Goal: Information Seeking & Learning: Learn about a topic

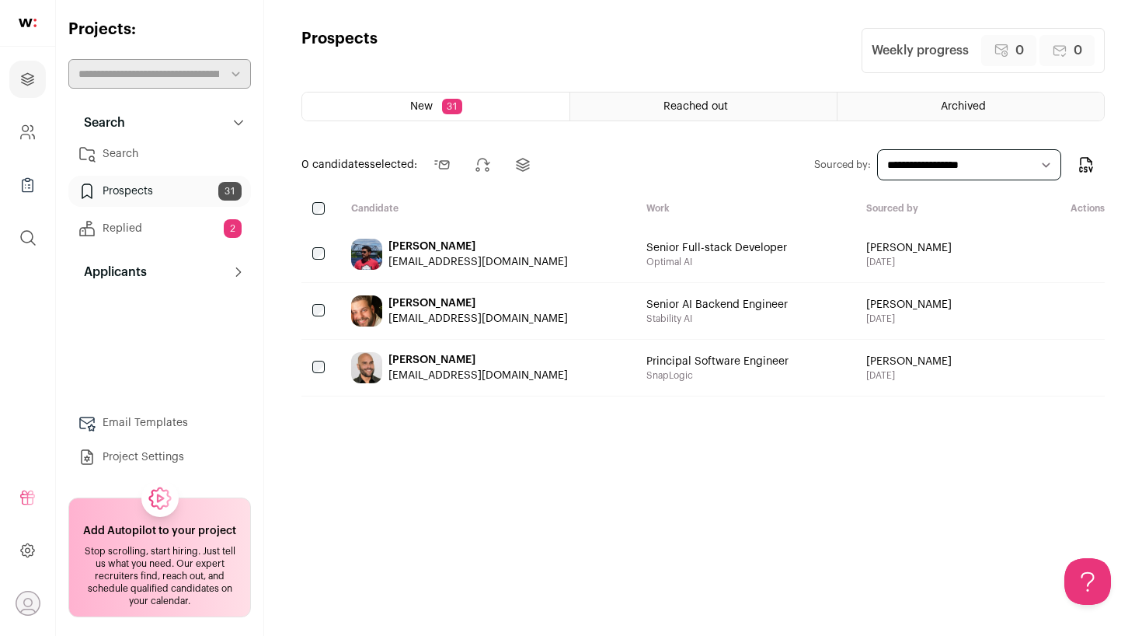
click at [117, 183] on link "Prospects 31" at bounding box center [159, 191] width 183 height 31
click at [120, 192] on link "Prospects 31" at bounding box center [159, 191] width 183 height 31
click at [133, 192] on link "Prospects 31" at bounding box center [159, 191] width 183 height 31
select select "***"
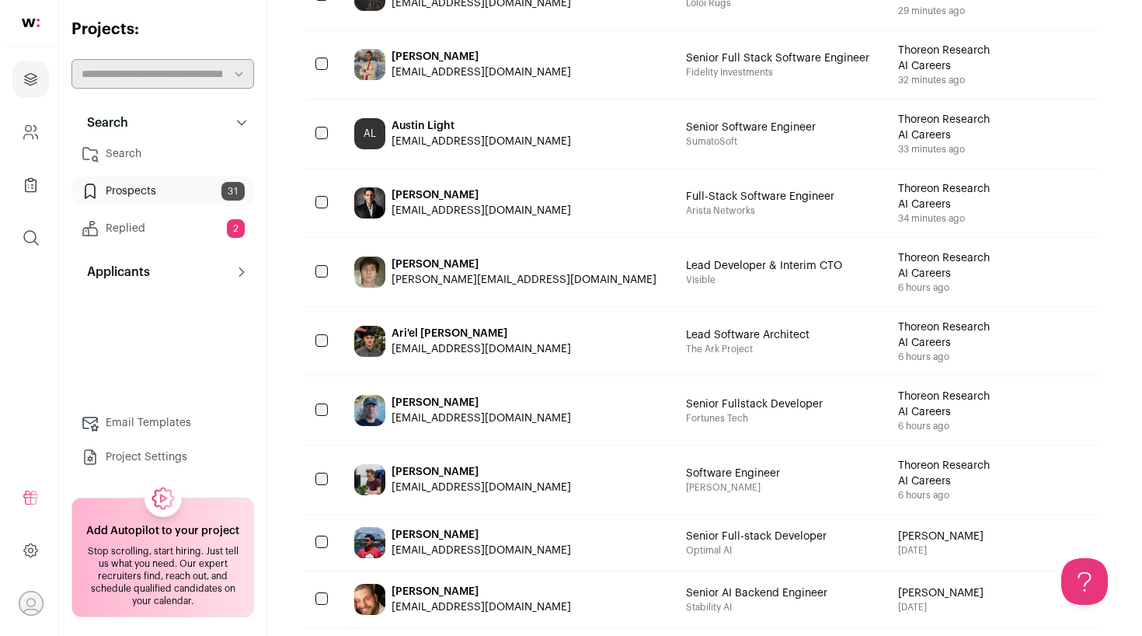
scroll to position [405, 0]
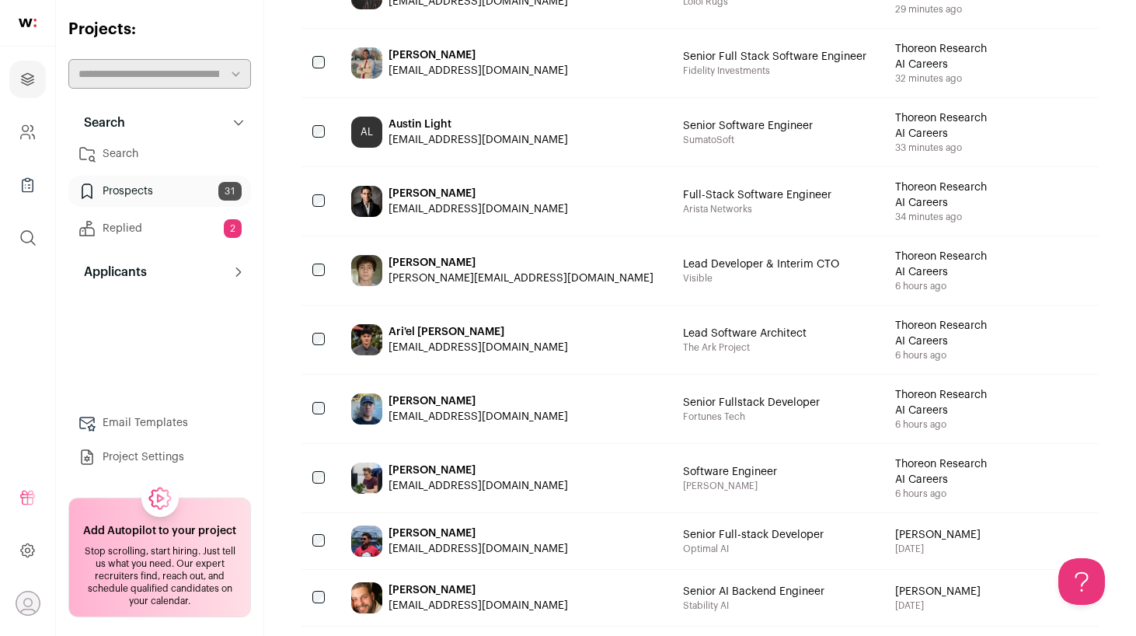
click at [439, 465] on div "[PERSON_NAME]" at bounding box center [478, 470] width 179 height 16
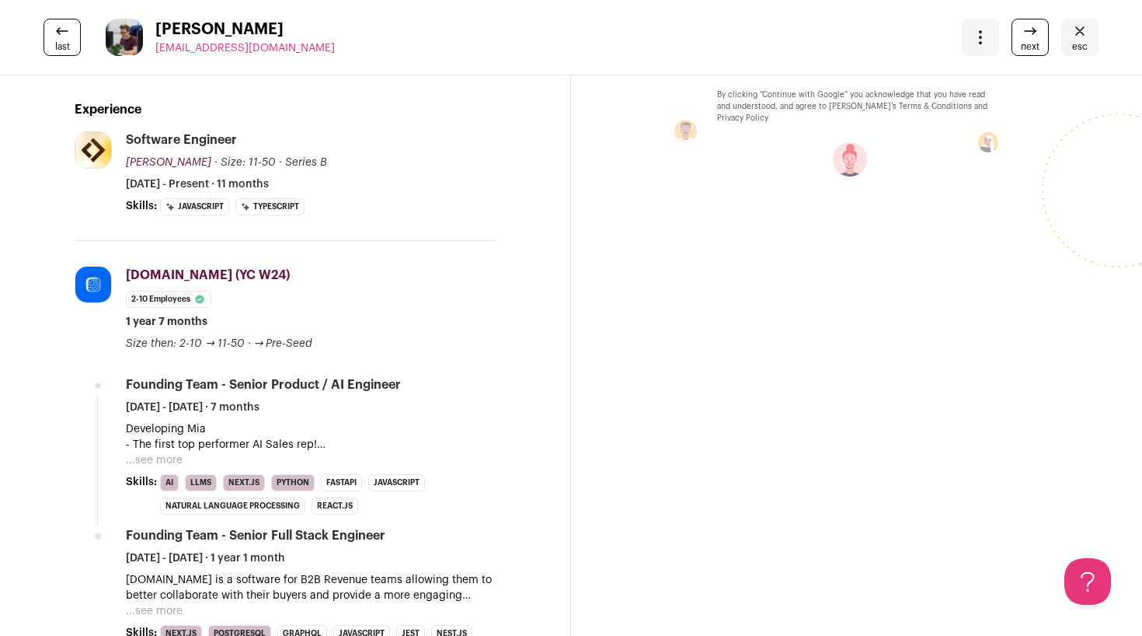
scroll to position [256, 0]
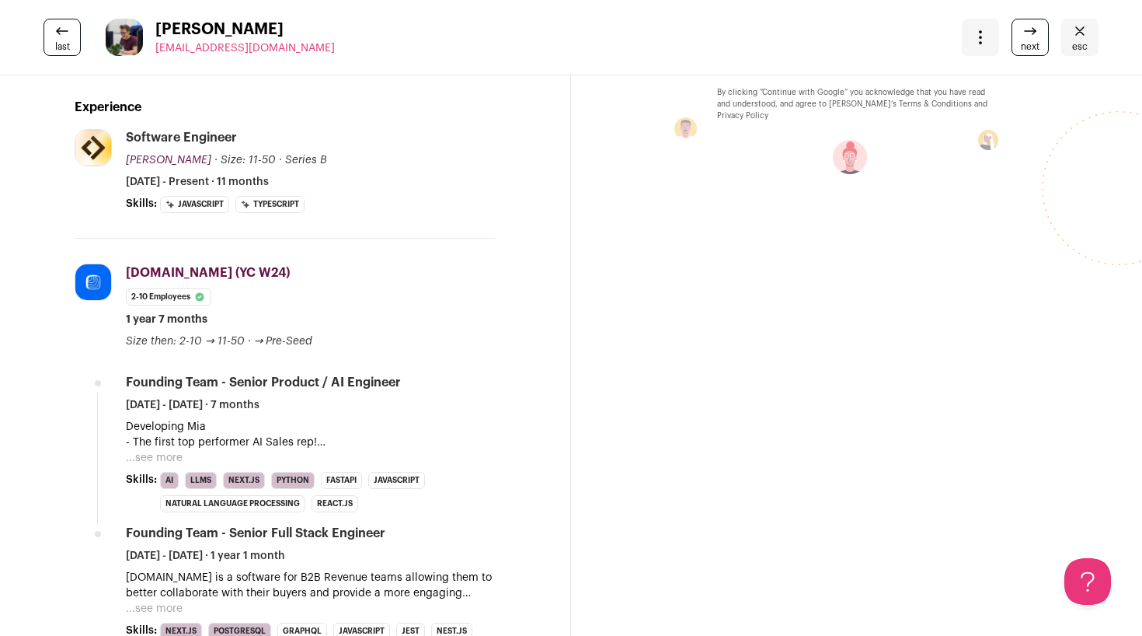
click at [168, 458] on button "...see more" at bounding box center [154, 458] width 57 height 16
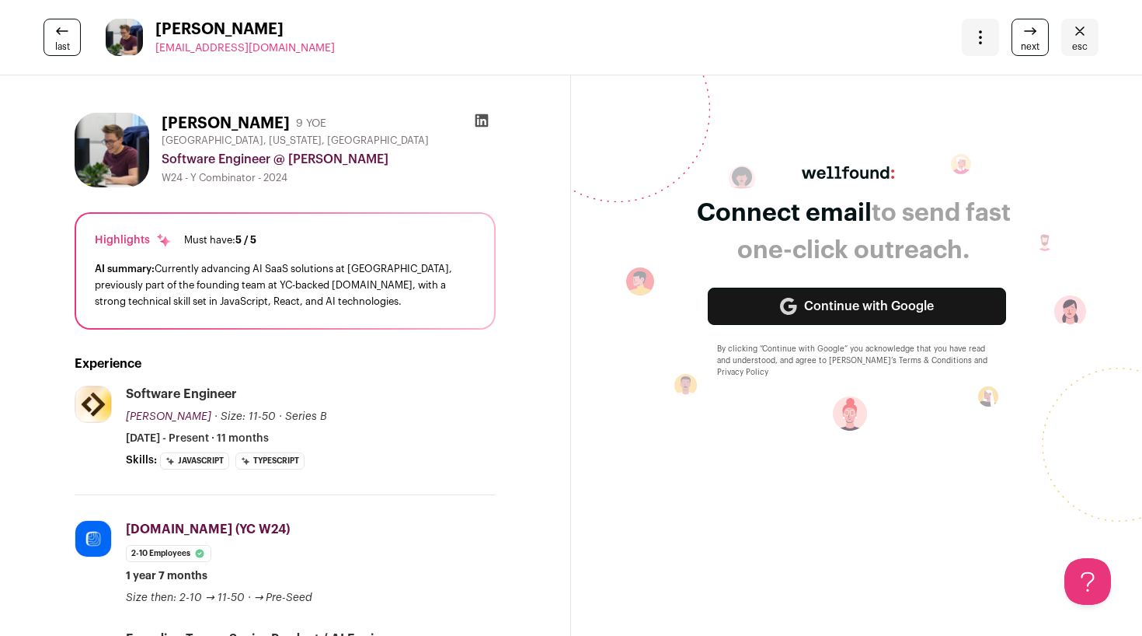
scroll to position [0, 0]
click at [75, 37] on link "last" at bounding box center [62, 37] width 37 height 37
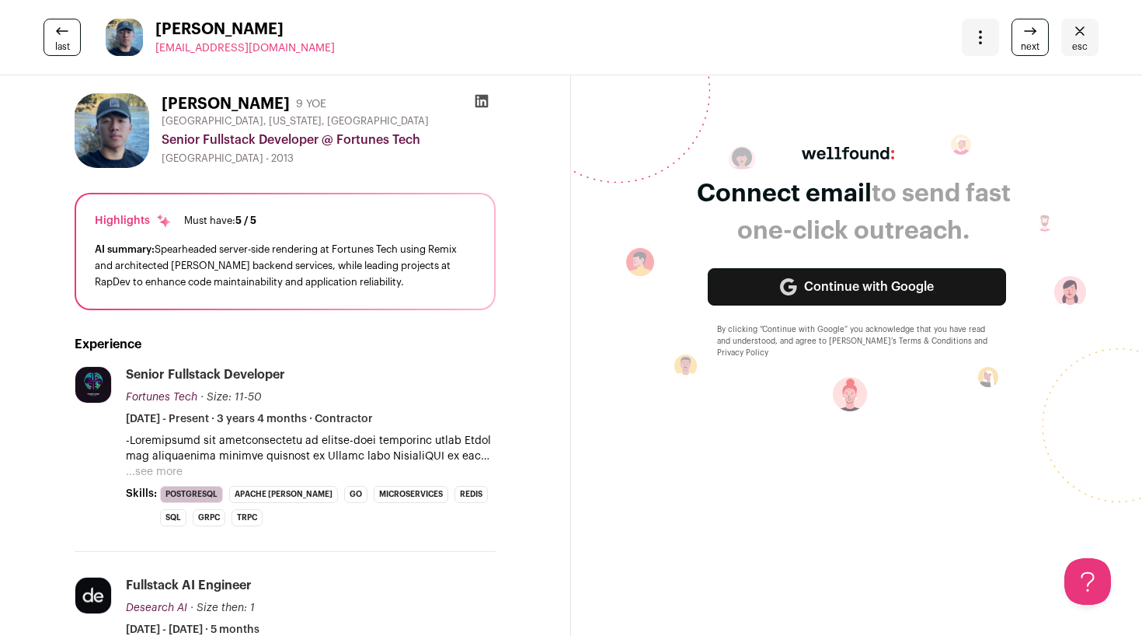
scroll to position [24, 0]
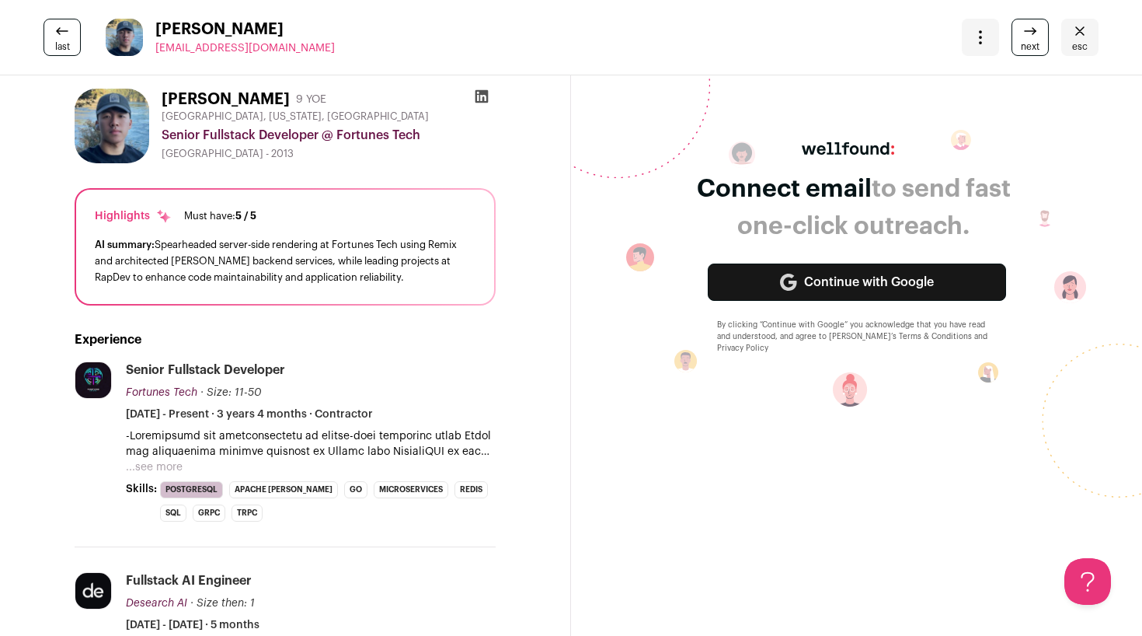
click at [1034, 50] on link "next" at bounding box center [1030, 37] width 37 height 37
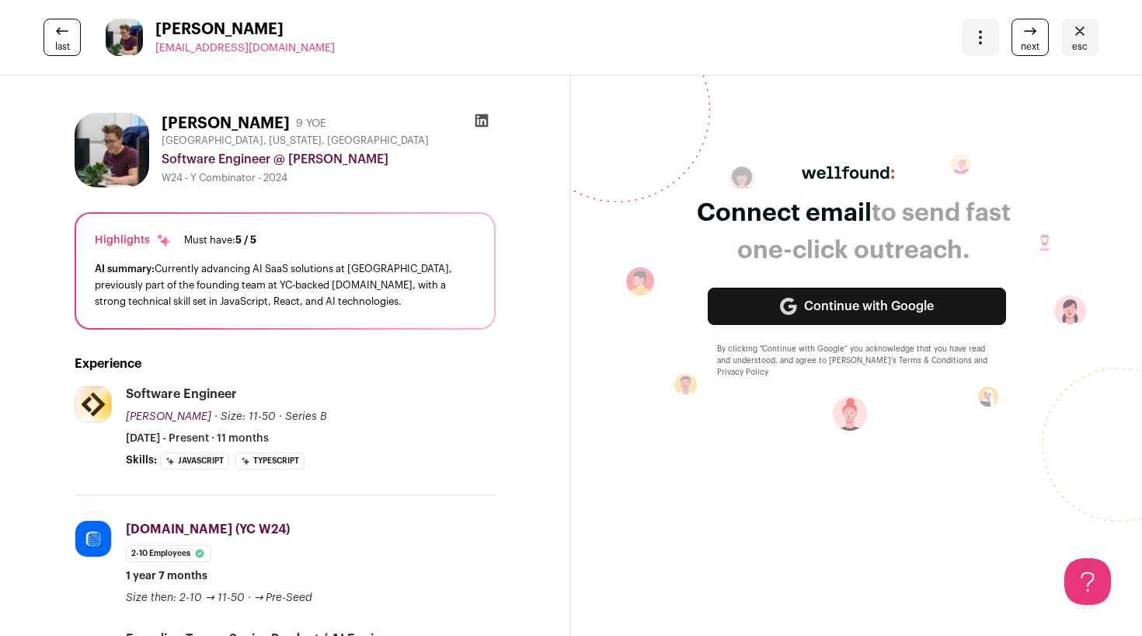
click at [61, 56] on div "last [PERSON_NAME] [EMAIL_ADDRESS][DOMAIN_NAME] More actions Change project Mov…" at bounding box center [571, 37] width 1142 height 75
click at [68, 42] on span "last" at bounding box center [62, 46] width 15 height 12
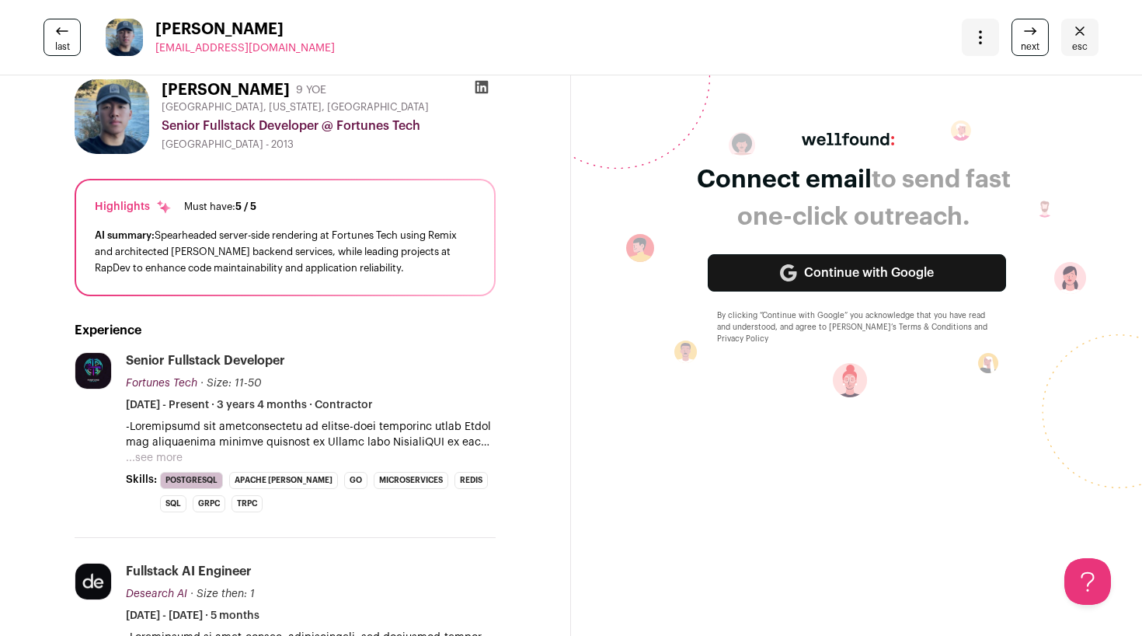
scroll to position [36, 0]
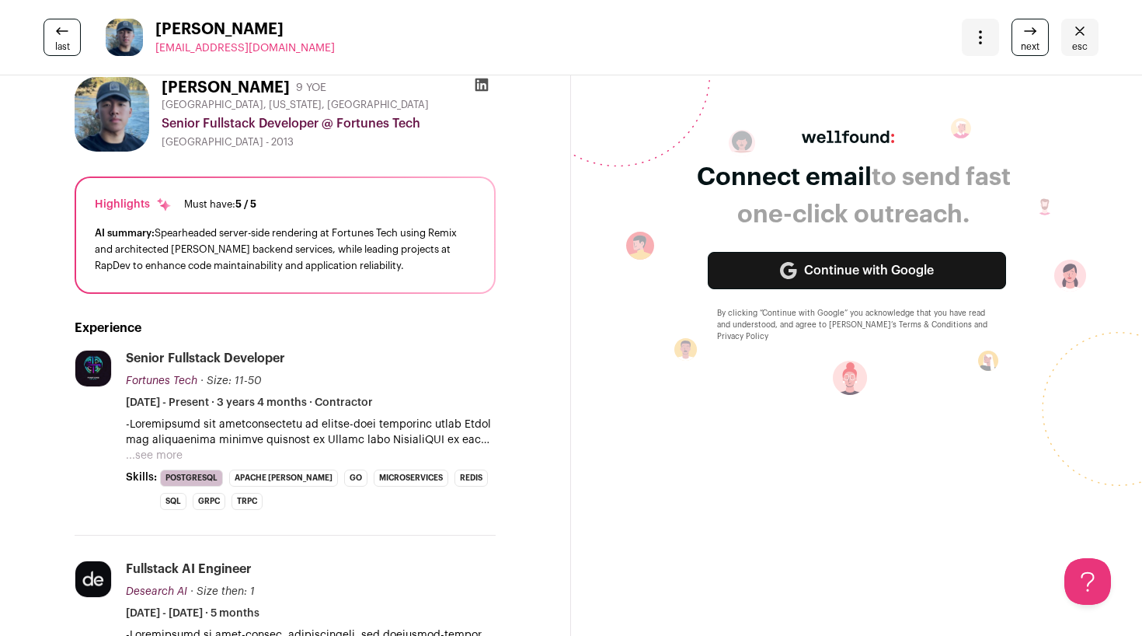
click at [140, 458] on button "...see more" at bounding box center [154, 456] width 57 height 16
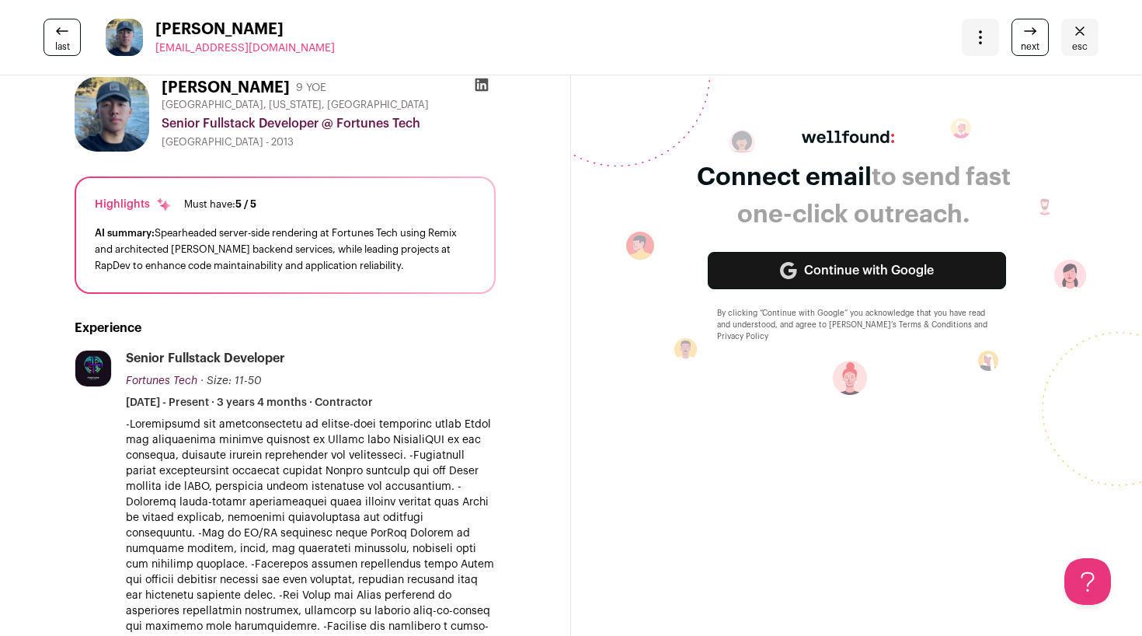
click at [152, 444] on p at bounding box center [311, 571] width 370 height 311
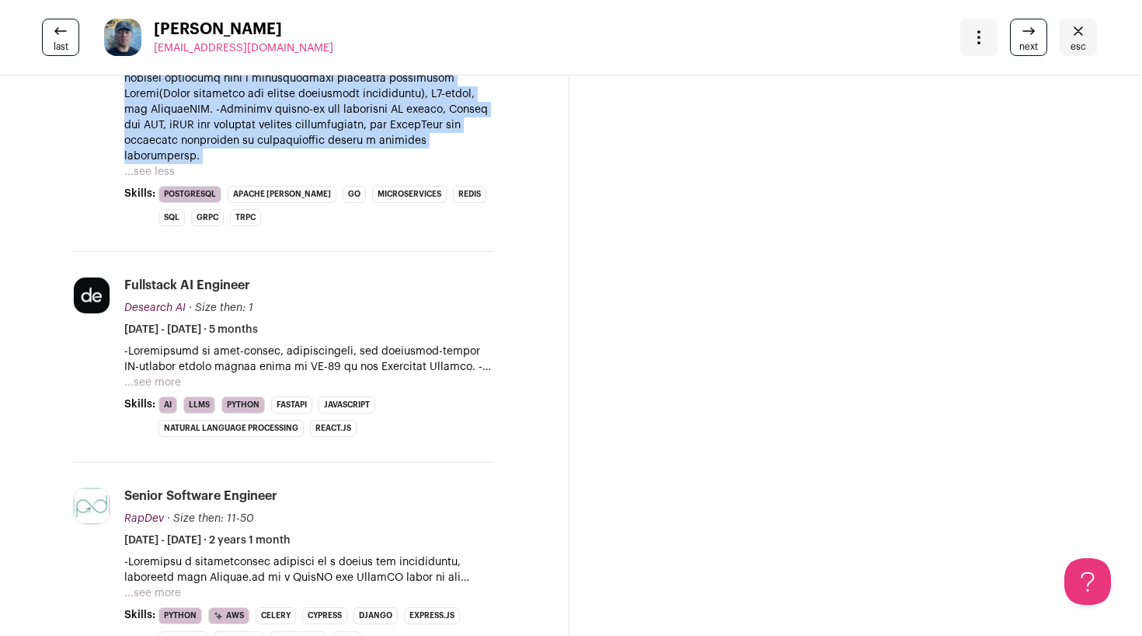
scroll to position [599, 1]
click at [163, 379] on button "...see more" at bounding box center [153, 383] width 57 height 16
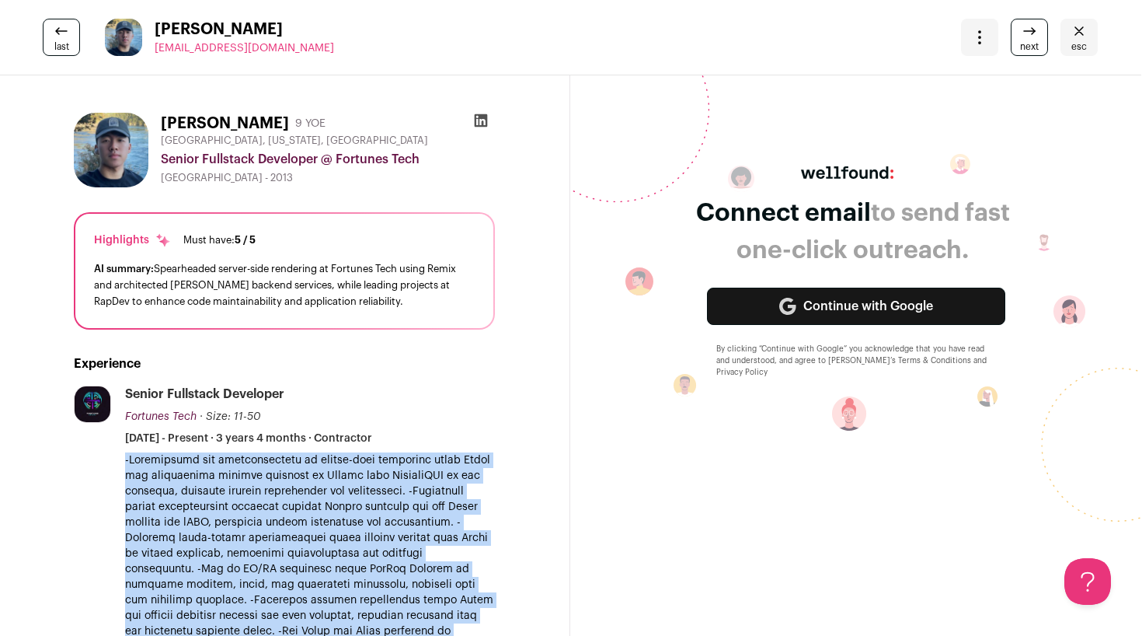
scroll to position [0, 1]
click at [59, 39] on icon at bounding box center [61, 31] width 19 height 19
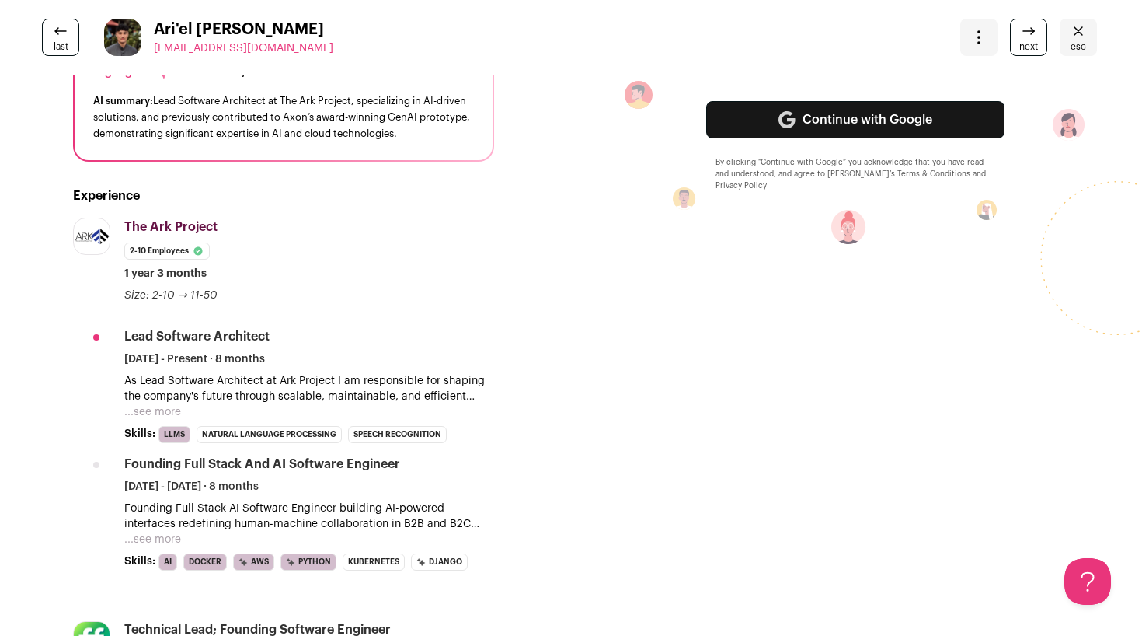
scroll to position [220, 2]
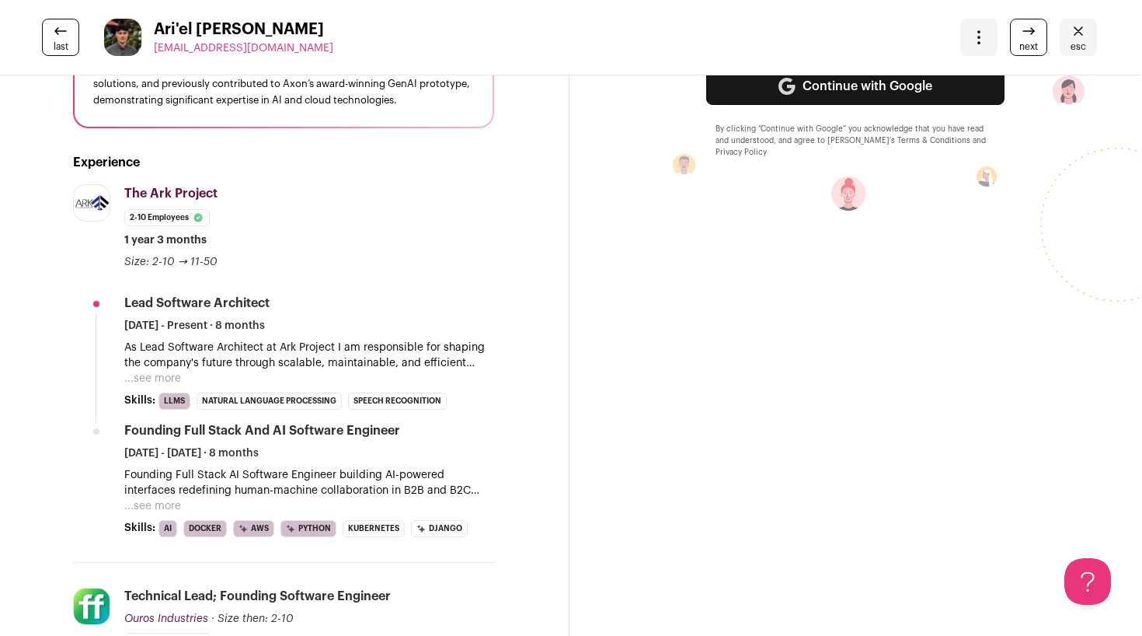
click at [164, 381] on button "...see more" at bounding box center [152, 379] width 57 height 16
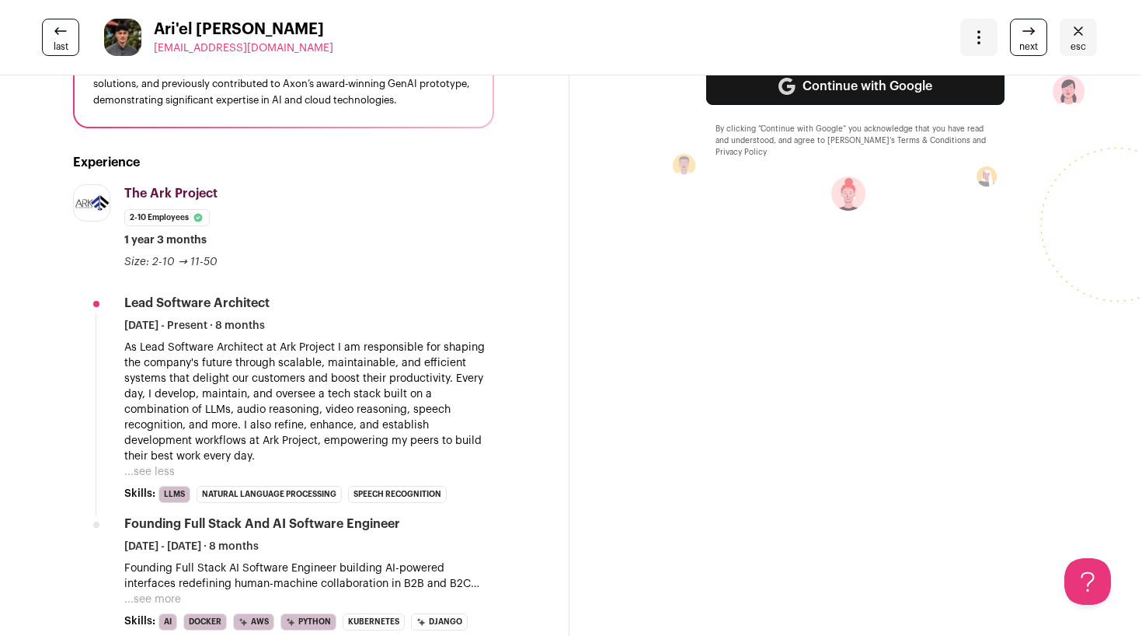
click at [239, 377] on p "As Lead Software Architect at Ark Project I am responsible for shaping the comp…" at bounding box center [309, 402] width 370 height 124
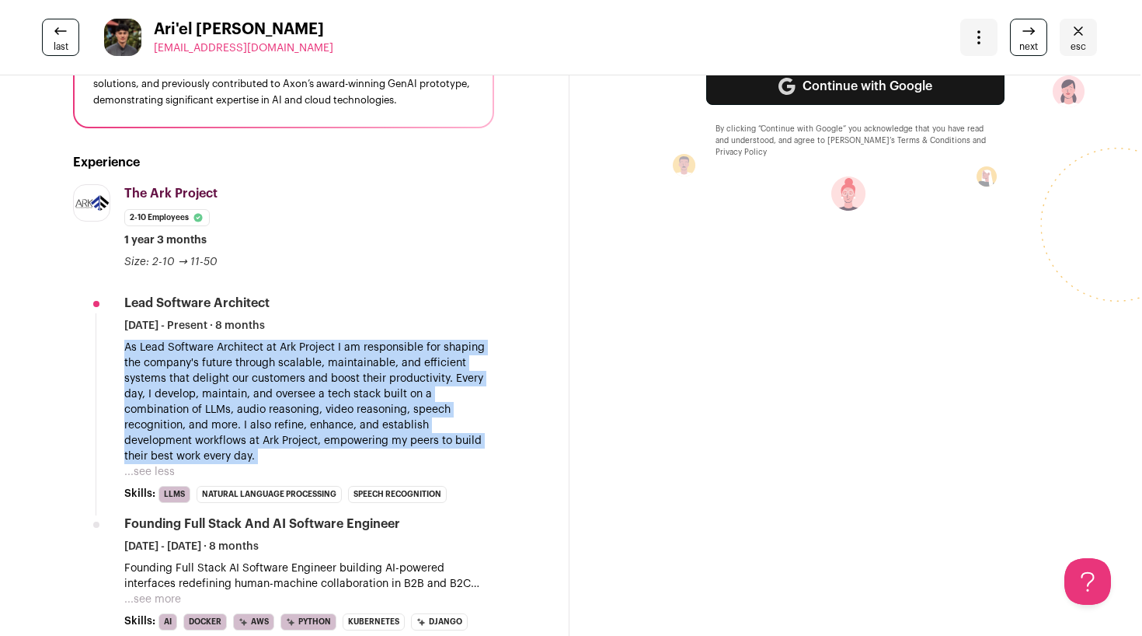
click at [239, 377] on p "As Lead Software Architect at Ark Project I am responsible for shaping the comp…" at bounding box center [309, 402] width 370 height 124
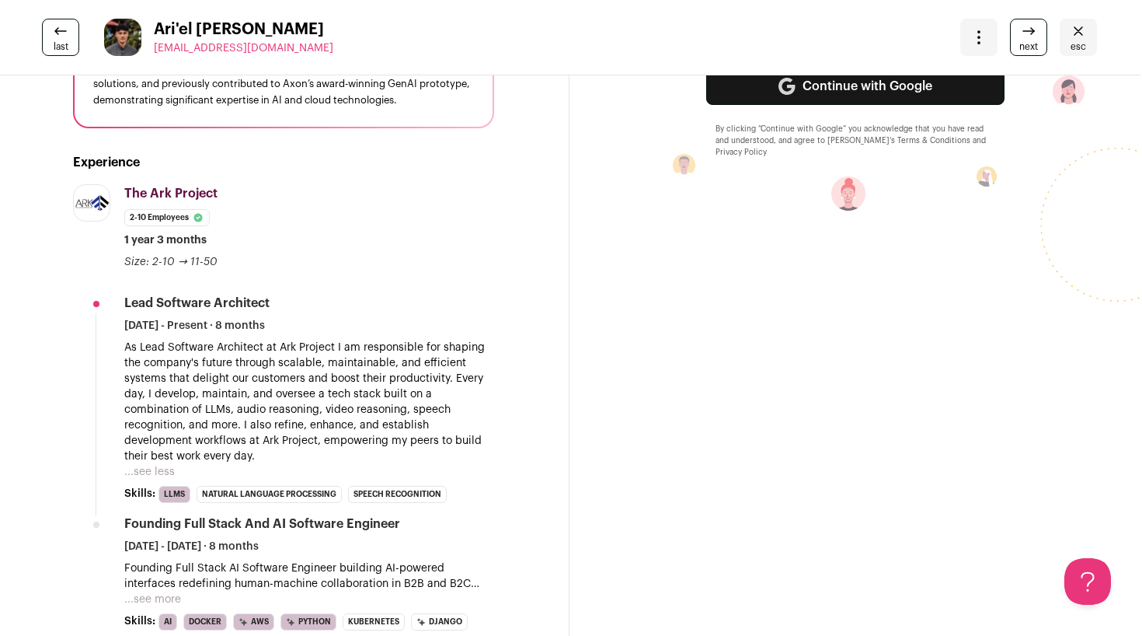
click at [239, 377] on p "As Lead Software Architect at Ark Project I am responsible for shaping the comp…" at bounding box center [309, 402] width 370 height 124
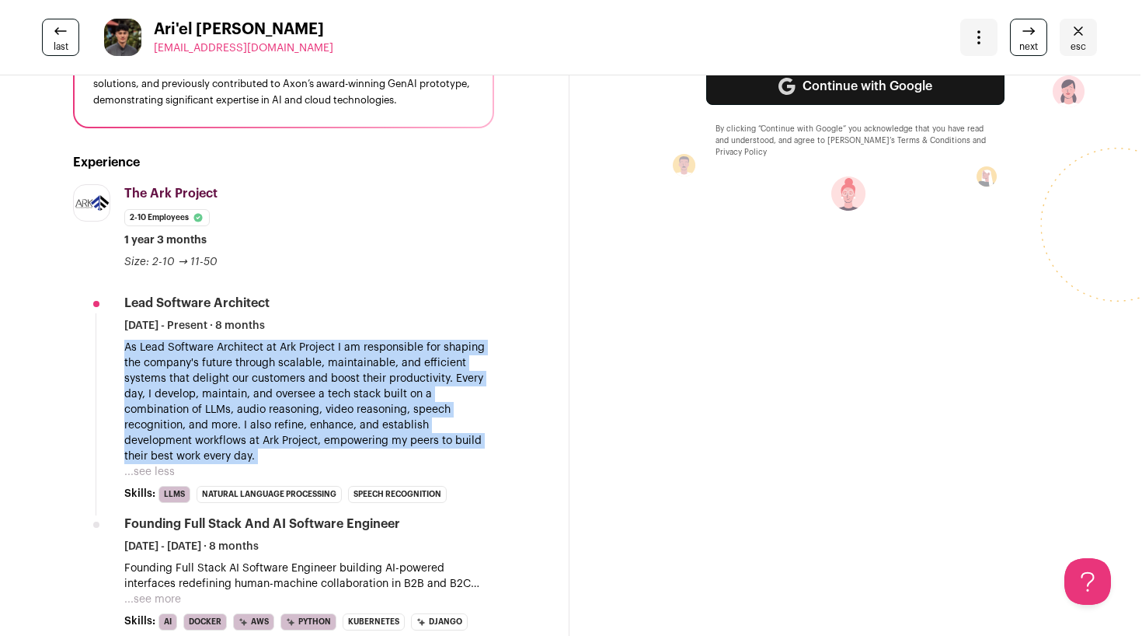
click at [239, 377] on p "As Lead Software Architect at Ark Project I am responsible for shaping the comp…" at bounding box center [309, 402] width 370 height 124
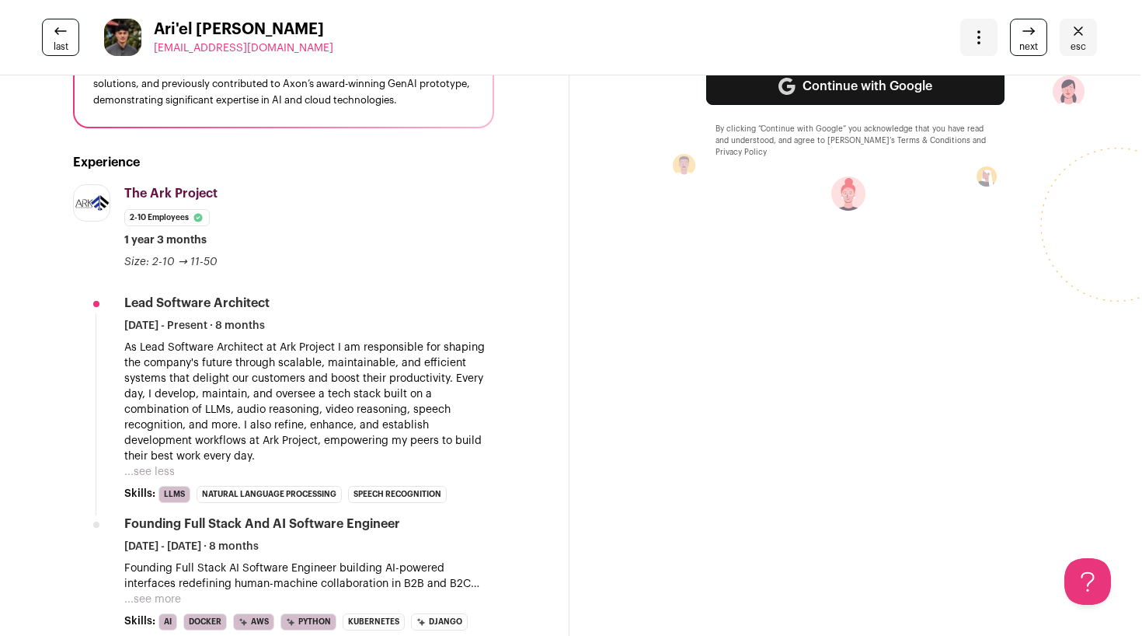
click at [239, 377] on p "As Lead Software Architect at Ark Project I am responsible for shaping the comp…" at bounding box center [309, 402] width 370 height 124
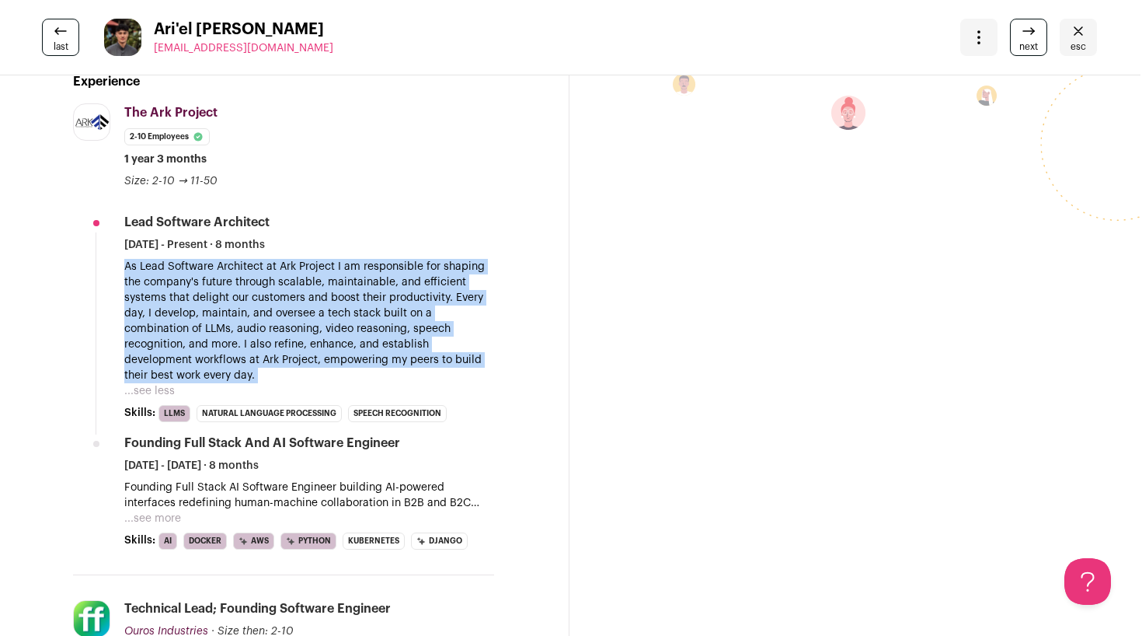
scroll to position [301, 2]
click at [230, 489] on p "Founding Full Stack AI Software Engineer building AI-powered interfaces redefin…" at bounding box center [309, 494] width 370 height 31
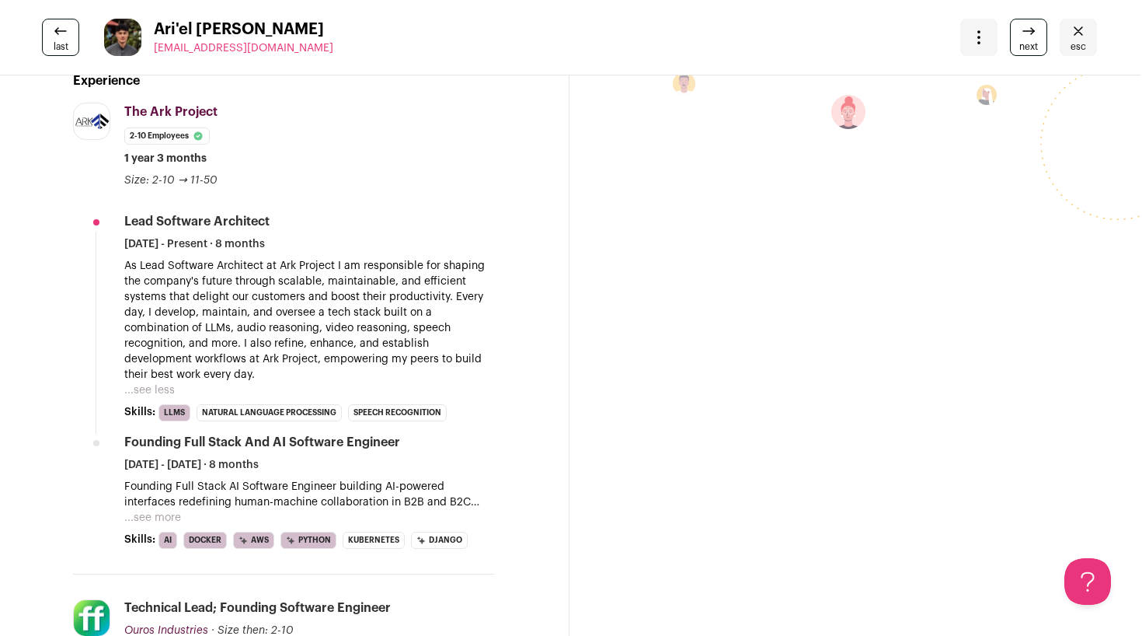
click at [230, 489] on p "Founding Full Stack AI Software Engineer building AI-powered interfaces redefin…" at bounding box center [309, 494] width 370 height 31
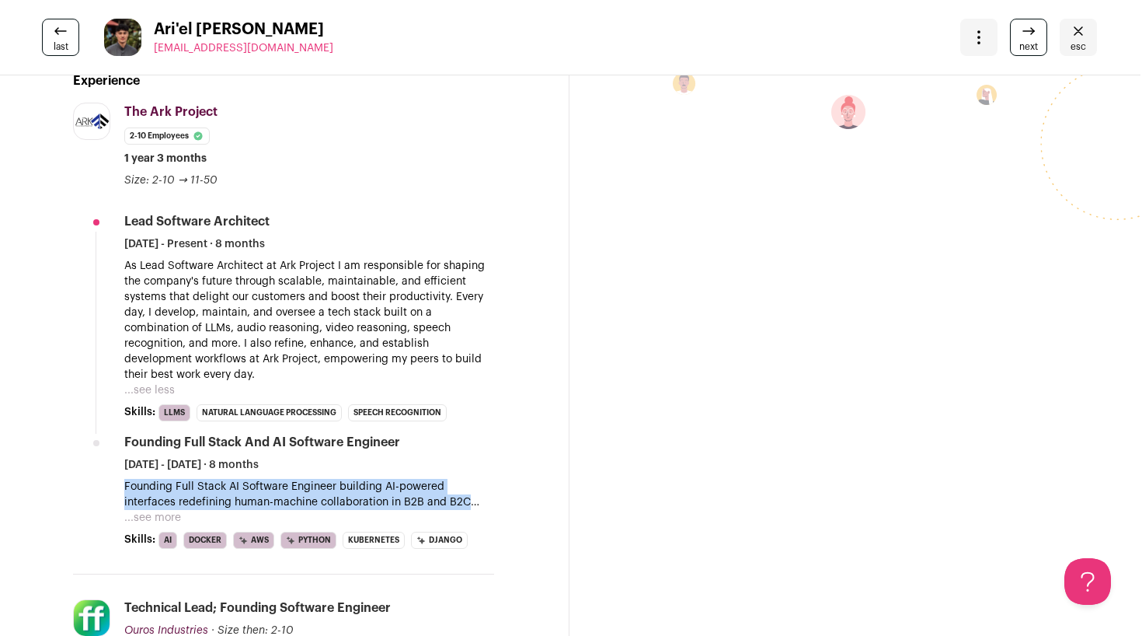
click at [253, 486] on p "Founding Full Stack AI Software Engineer building AI-powered interfaces redefin…" at bounding box center [309, 494] width 370 height 31
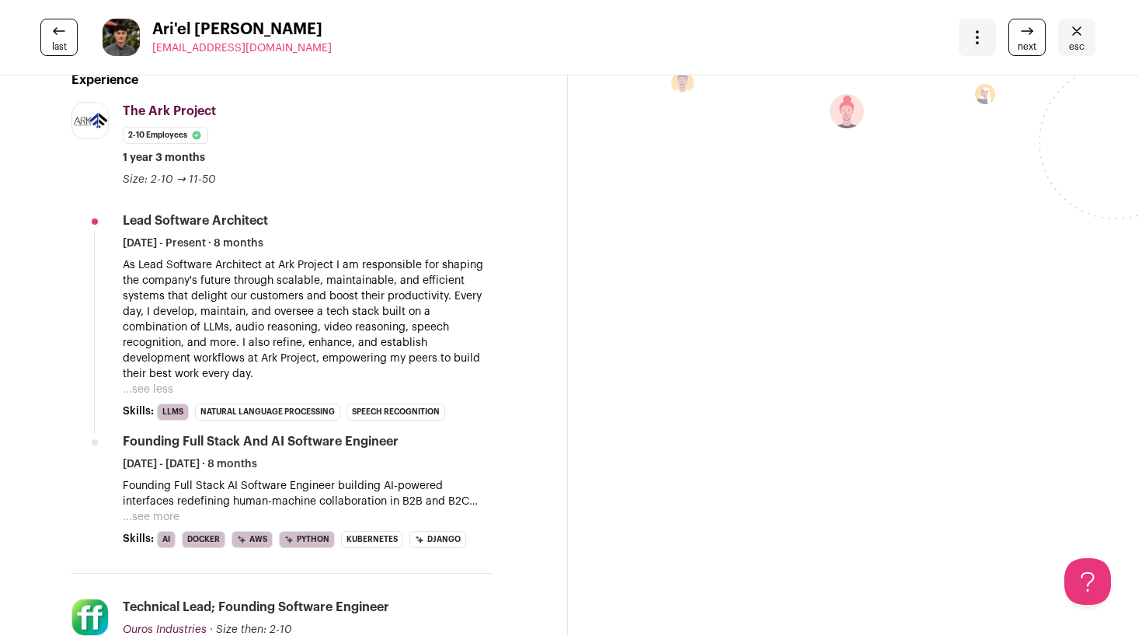
scroll to position [308, 3]
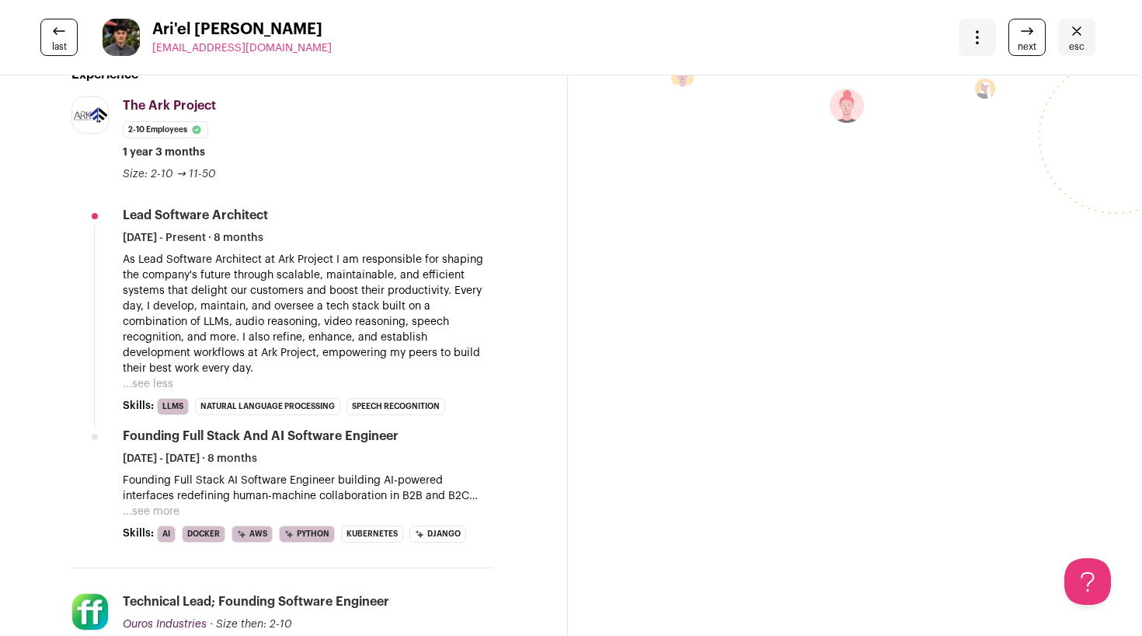
click at [250, 480] on p "Founding Full Stack AI Software Engineer building AI-powered interfaces redefin…" at bounding box center [308, 487] width 370 height 31
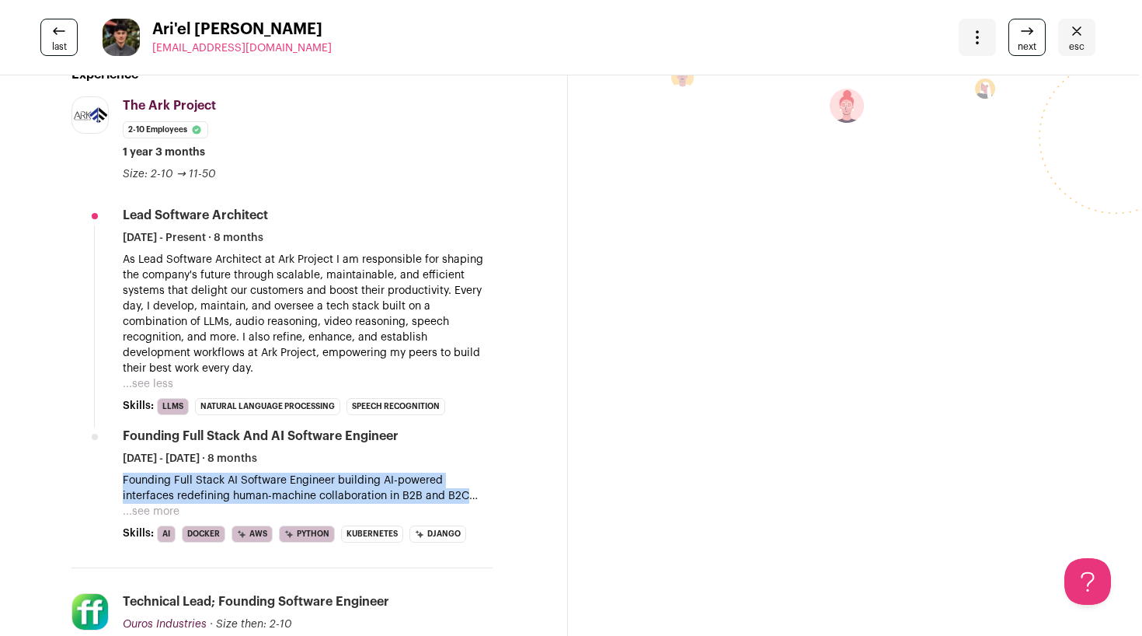
click at [156, 512] on button "...see more" at bounding box center [151, 512] width 57 height 16
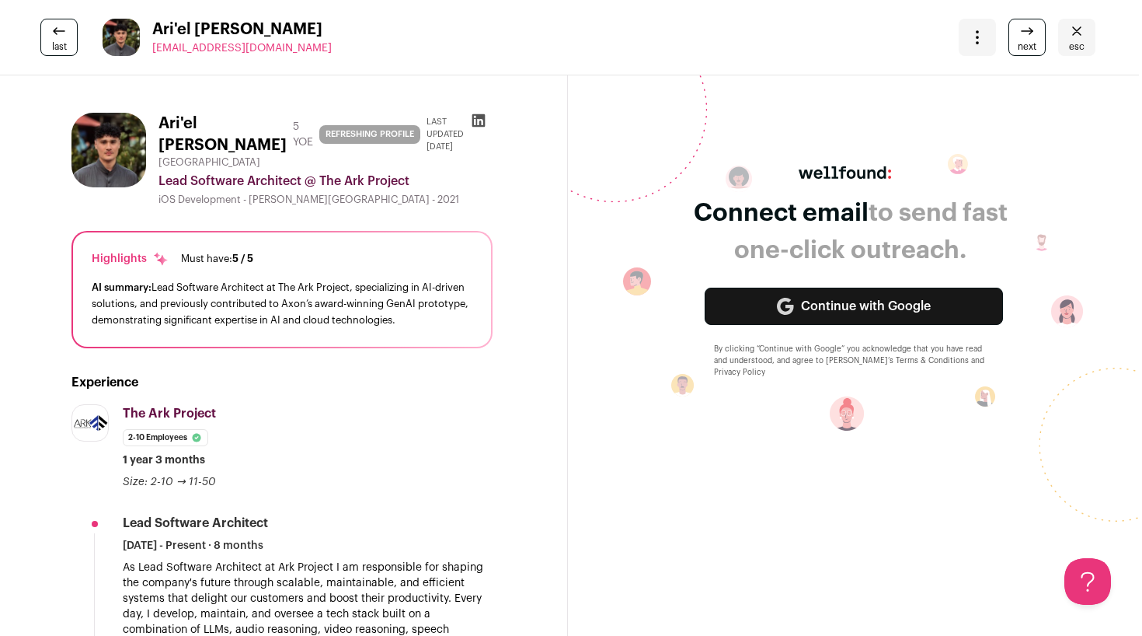
scroll to position [0, 3]
click at [68, 21] on link "last" at bounding box center [58, 37] width 37 height 37
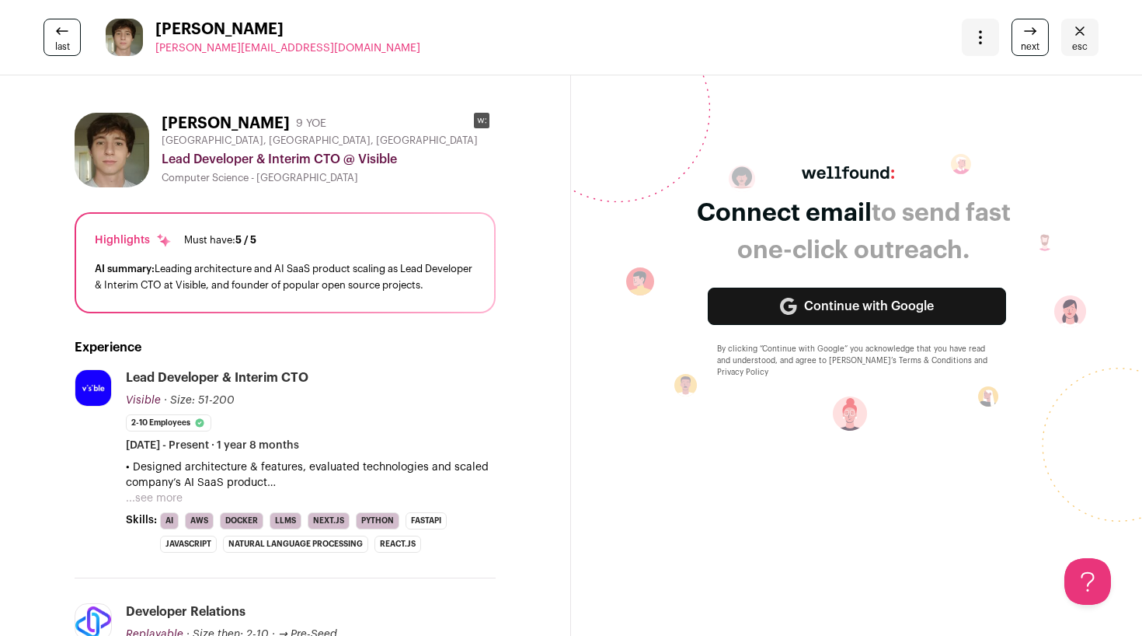
click at [169, 506] on button "...see more" at bounding box center [154, 498] width 57 height 16
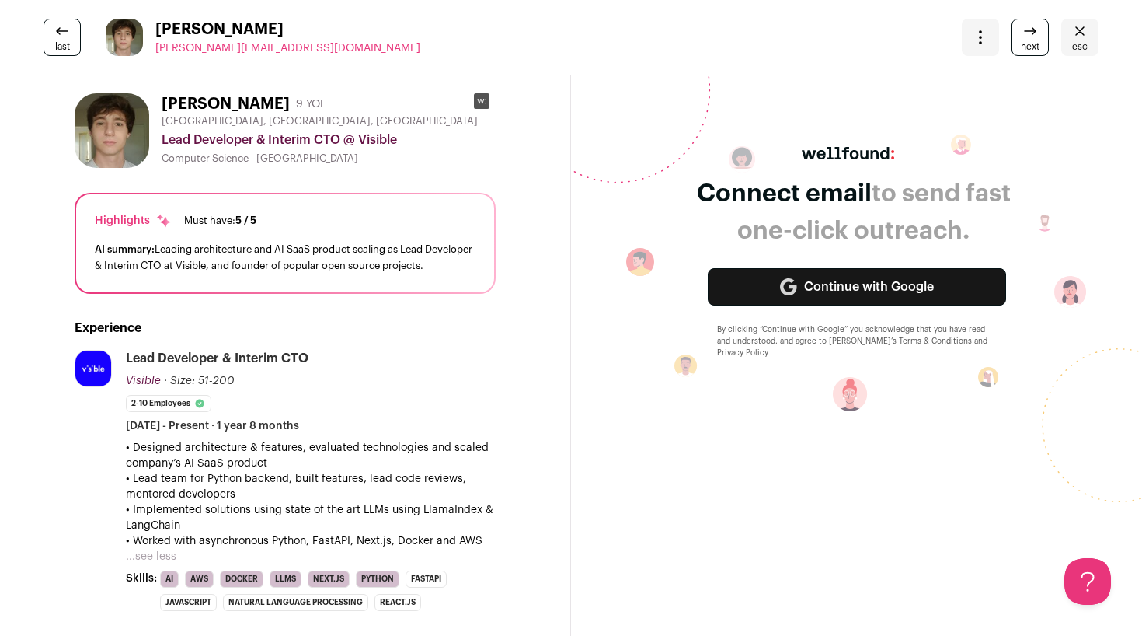
scroll to position [22, 0]
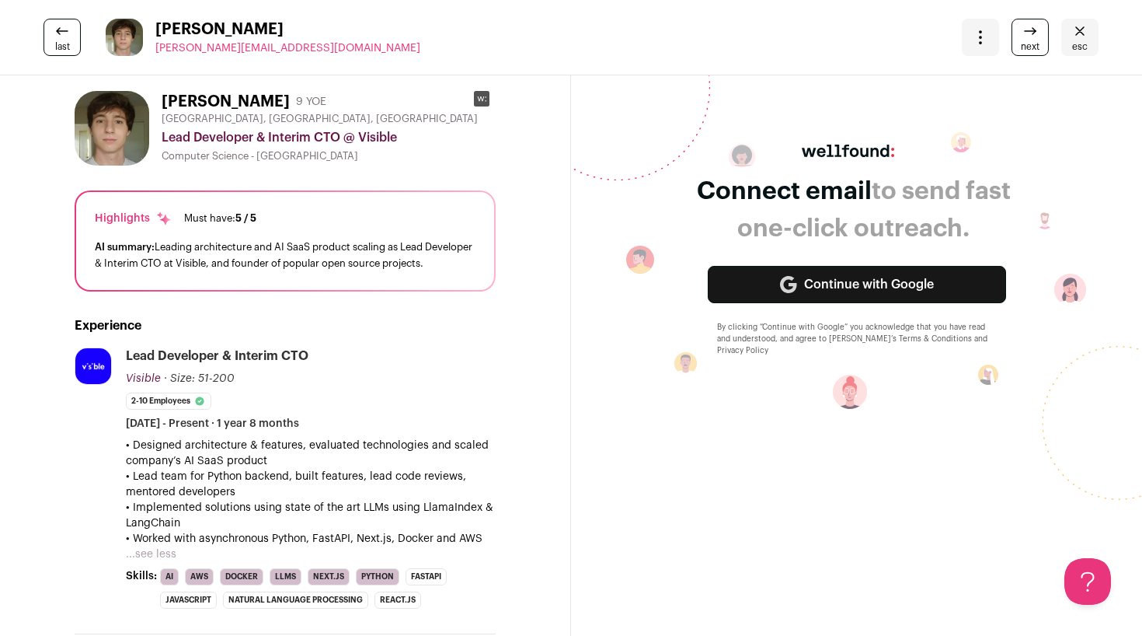
click at [266, 261] on div "AI summary: Leading architecture and AI SaaS product scaling as Lead Developer …" at bounding box center [285, 255] width 381 height 33
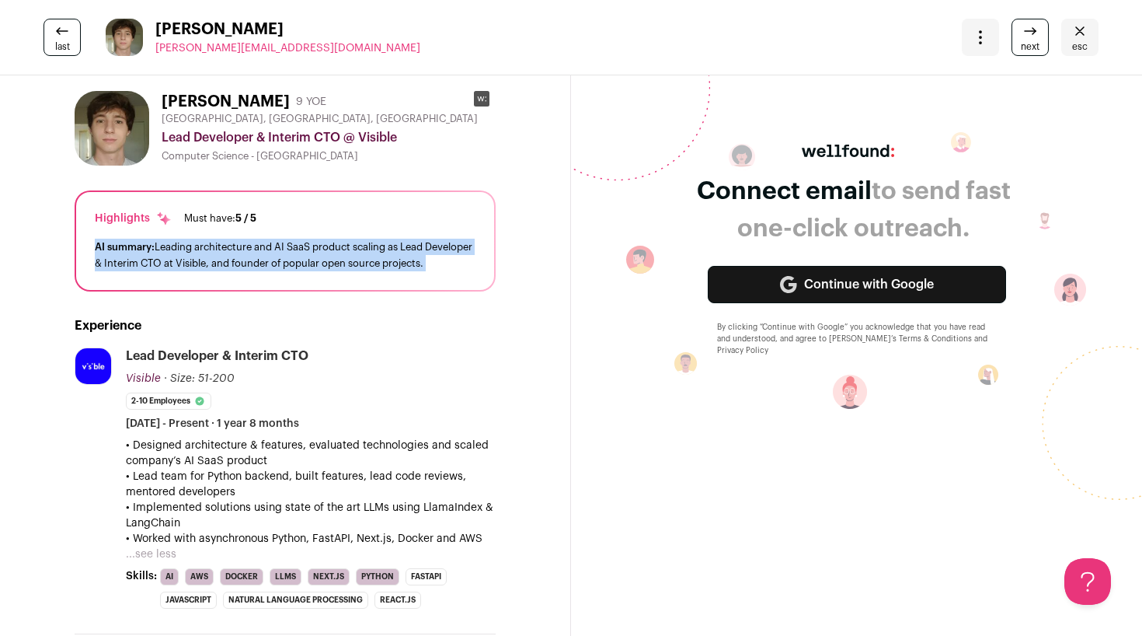
click at [306, 261] on div "AI summary: Leading architecture and AI SaaS product scaling as Lead Developer …" at bounding box center [285, 255] width 381 height 33
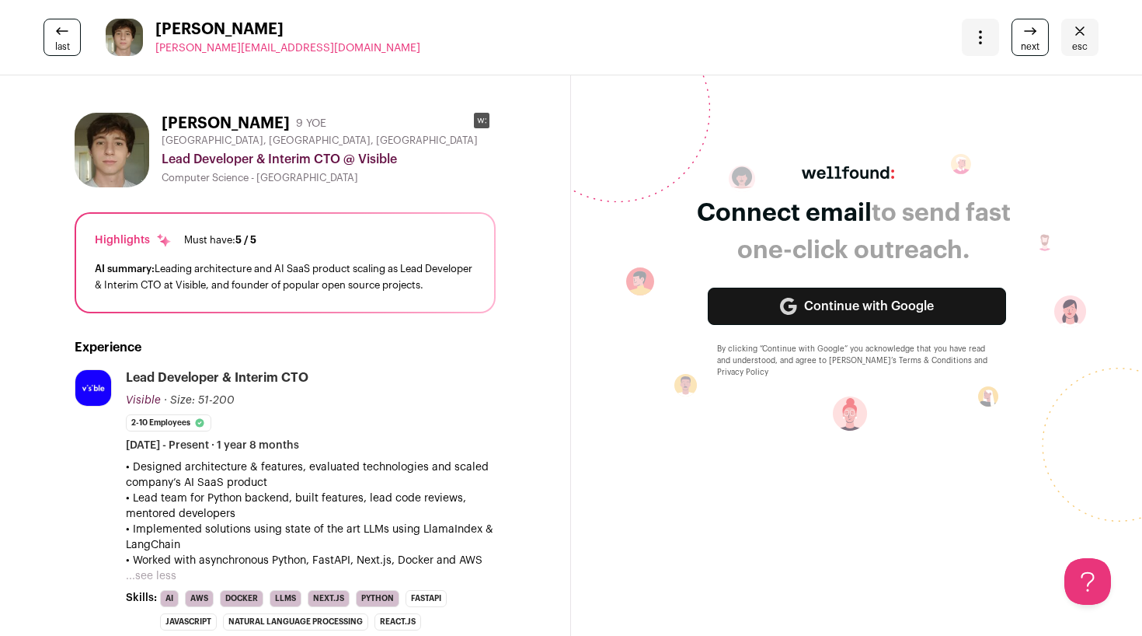
scroll to position [0, 0]
click at [62, 20] on link "last" at bounding box center [62, 37] width 37 height 37
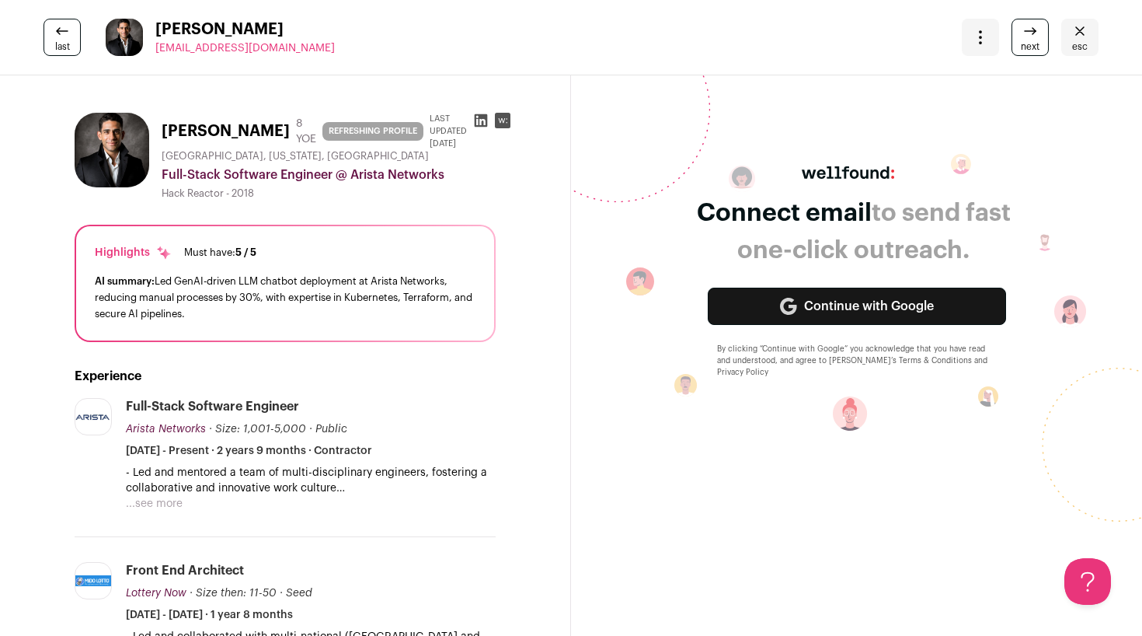
scroll to position [44, 0]
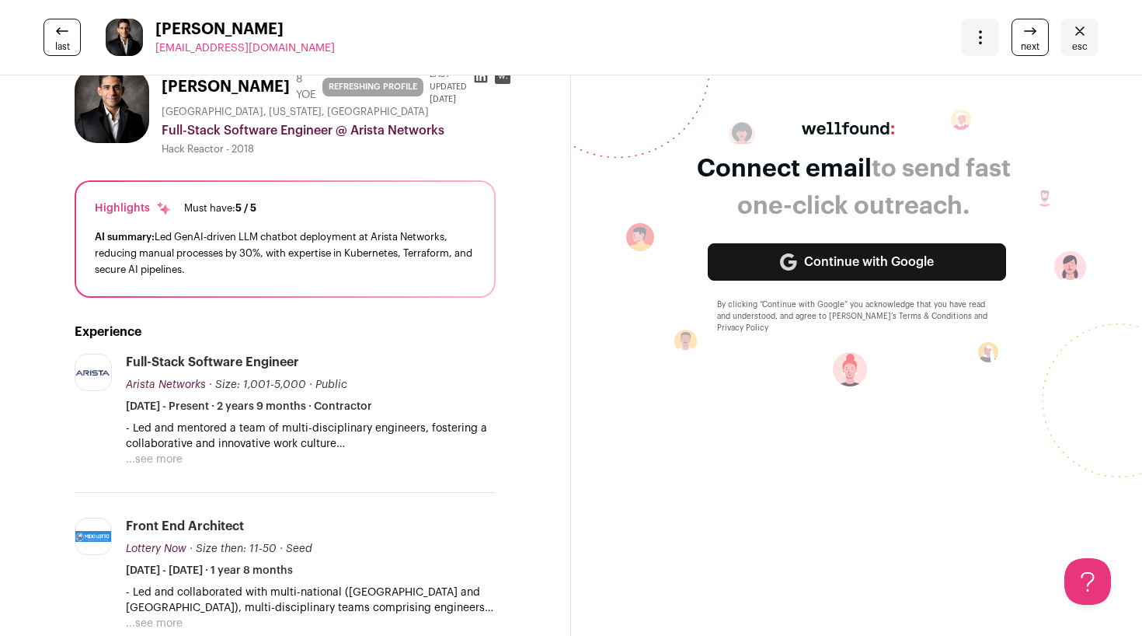
click at [151, 460] on button "...see more" at bounding box center [154, 459] width 57 height 16
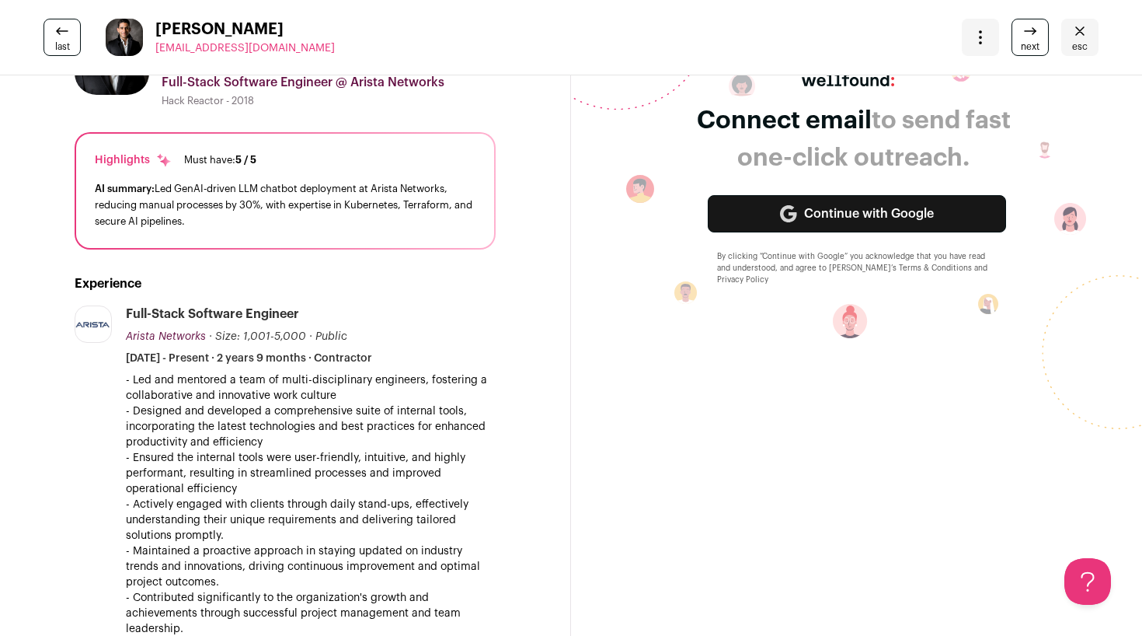
scroll to position [100, 0]
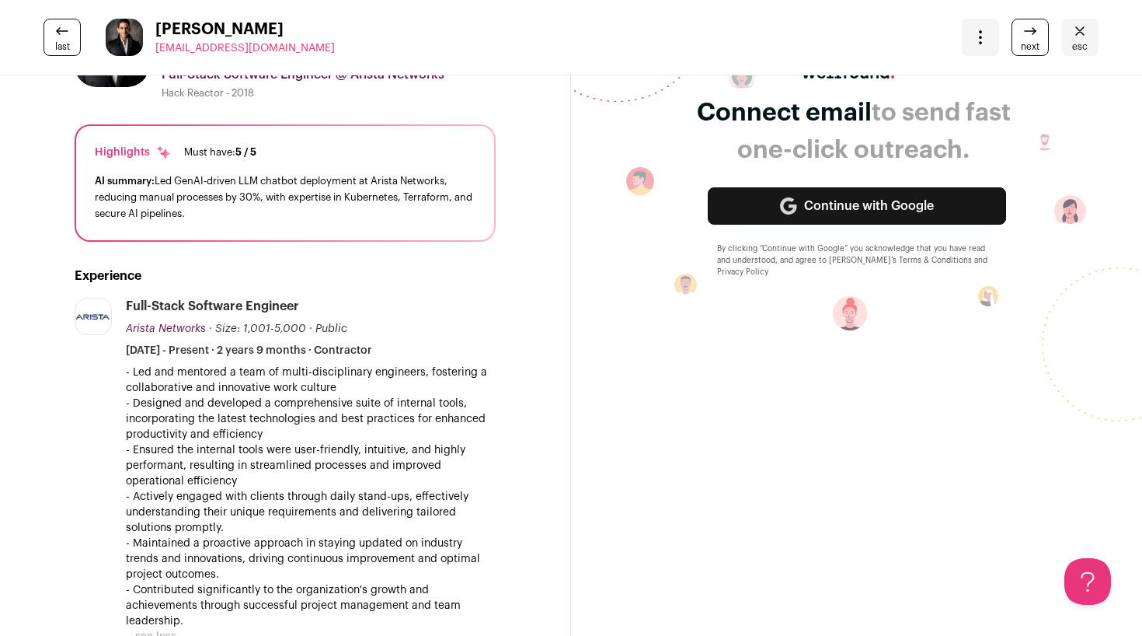
click at [271, 385] on p "- Led and mentored a team of multi-disciplinary engineers, fostering a collabor…" at bounding box center [311, 496] width 370 height 264
click at [262, 410] on p "- Led and mentored a team of multi-disciplinary engineers, fostering a collabor…" at bounding box center [311, 496] width 370 height 264
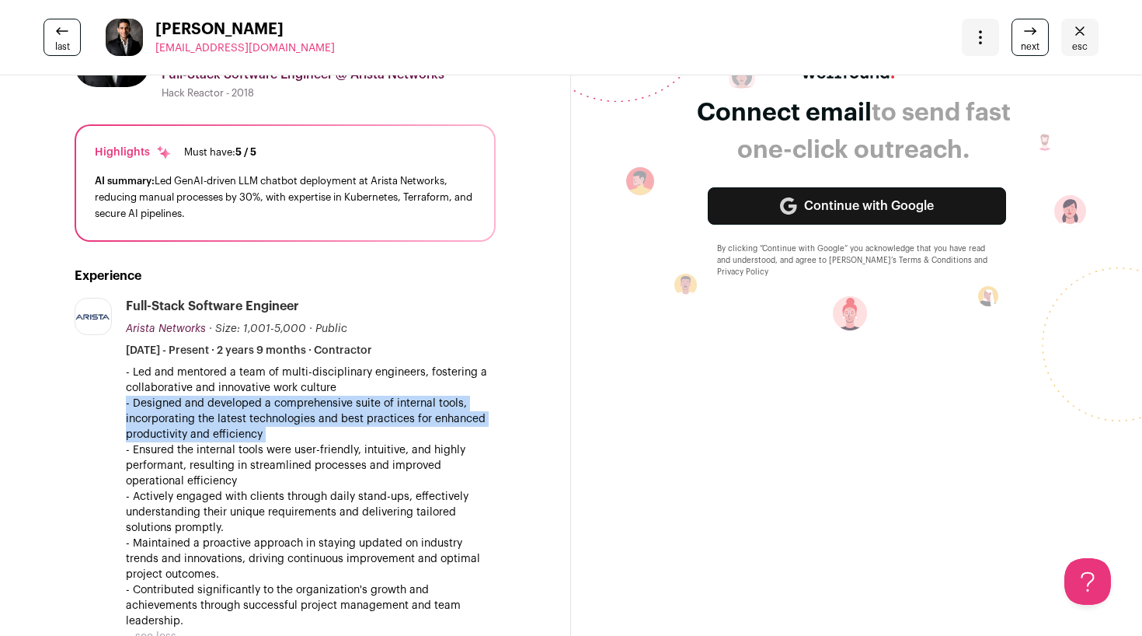
click at [218, 458] on p "- Led and mentored a team of multi-disciplinary engineers, fostering a collabor…" at bounding box center [311, 496] width 370 height 264
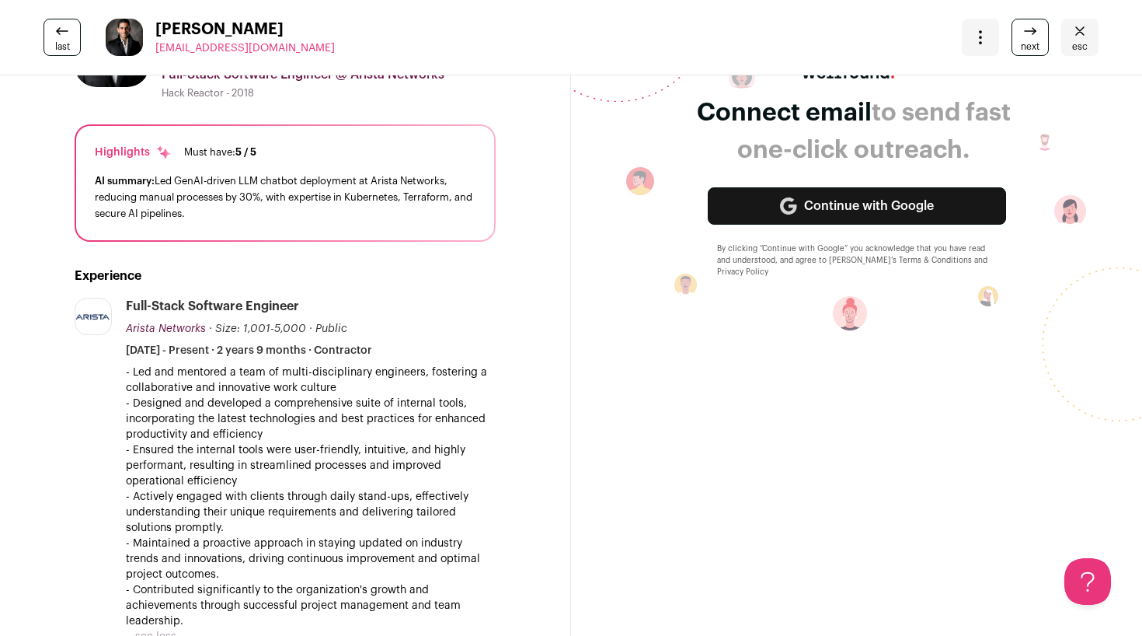
click at [218, 458] on p "- Led and mentored a team of multi-disciplinary engineers, fostering a collabor…" at bounding box center [311, 496] width 370 height 264
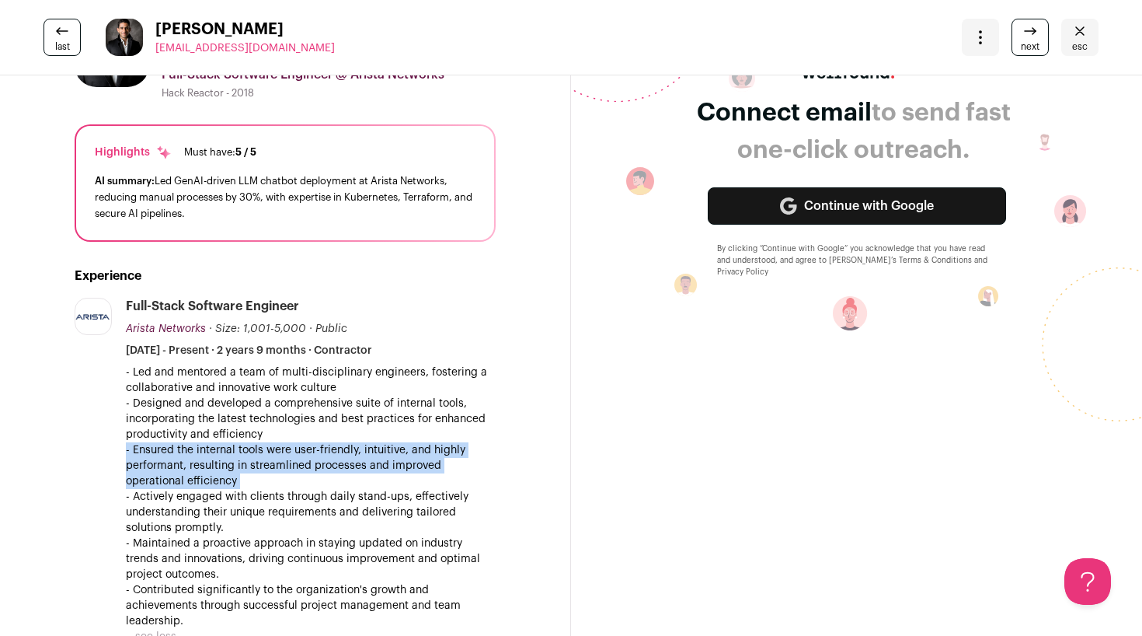
click at [219, 497] on p "- Led and mentored a team of multi-disciplinary engineers, fostering a collabor…" at bounding box center [311, 496] width 370 height 264
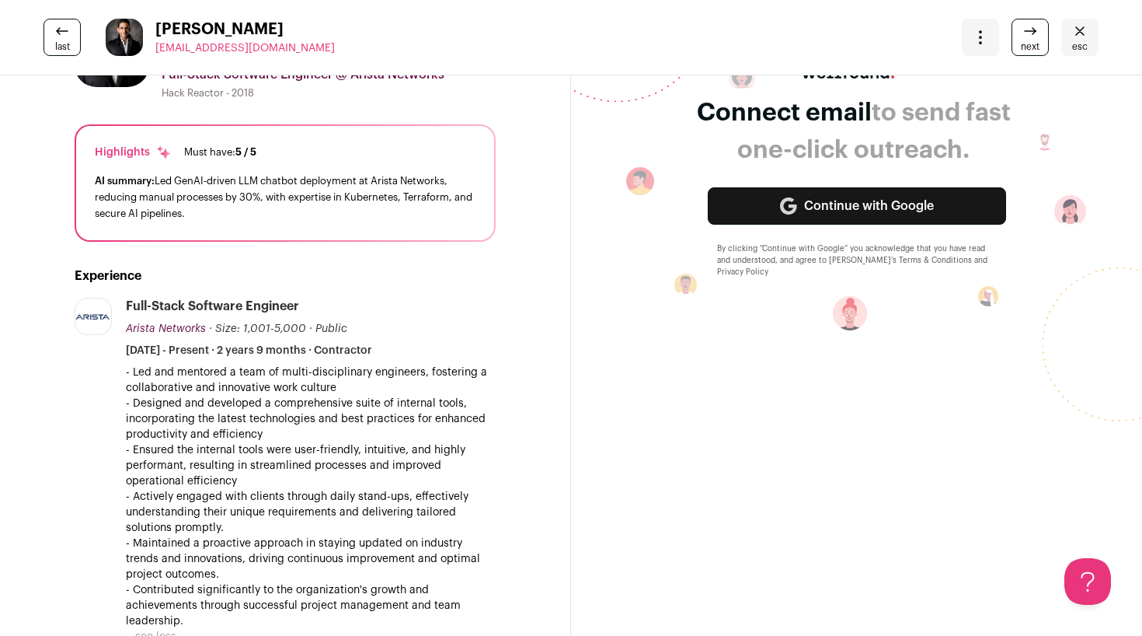
click at [219, 497] on p "- Led and mentored a team of multi-disciplinary engineers, fostering a collabor…" at bounding box center [311, 496] width 370 height 264
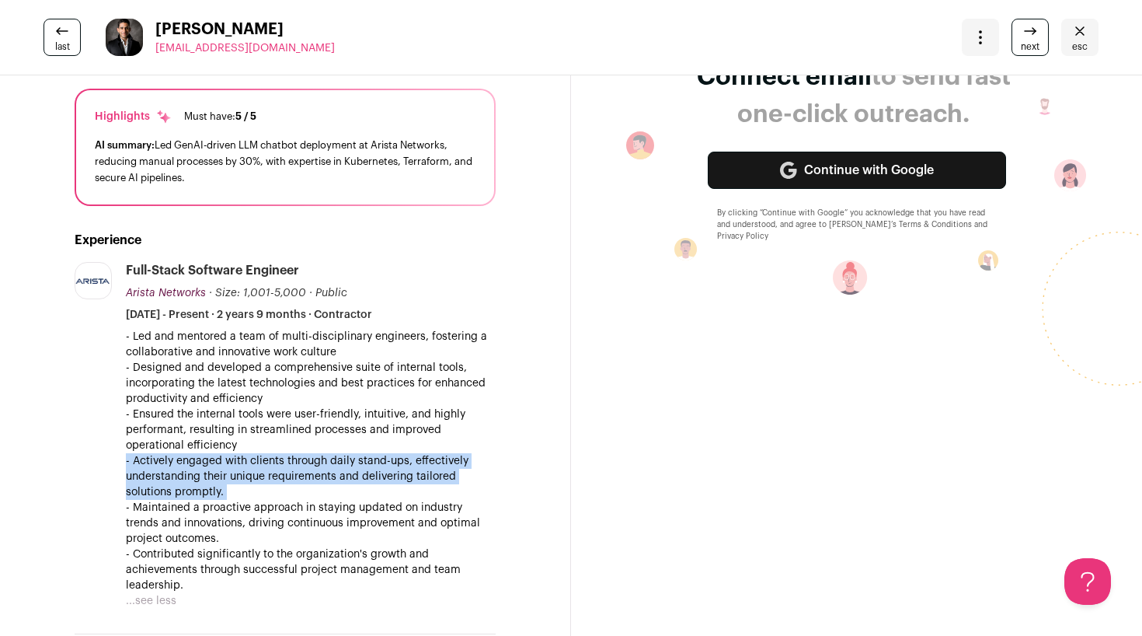
click at [211, 517] on p "- Led and mentored a team of multi-disciplinary engineers, fostering a collabor…" at bounding box center [311, 461] width 370 height 264
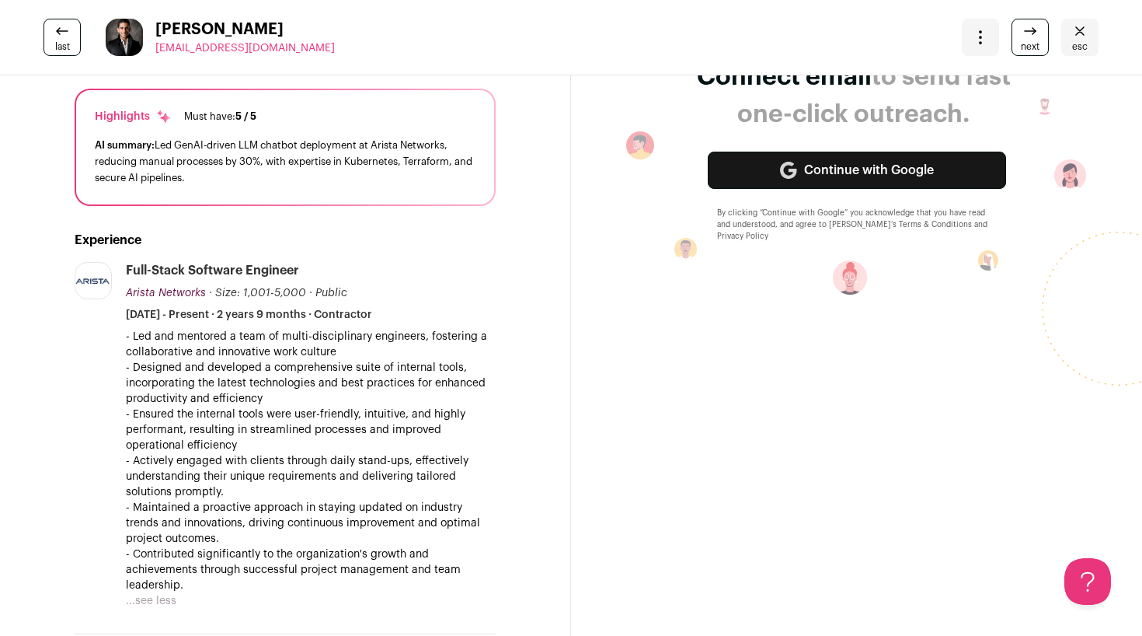
click at [211, 517] on p "- Led and mentored a team of multi-disciplinary engineers, fostering a collabor…" at bounding box center [311, 461] width 370 height 264
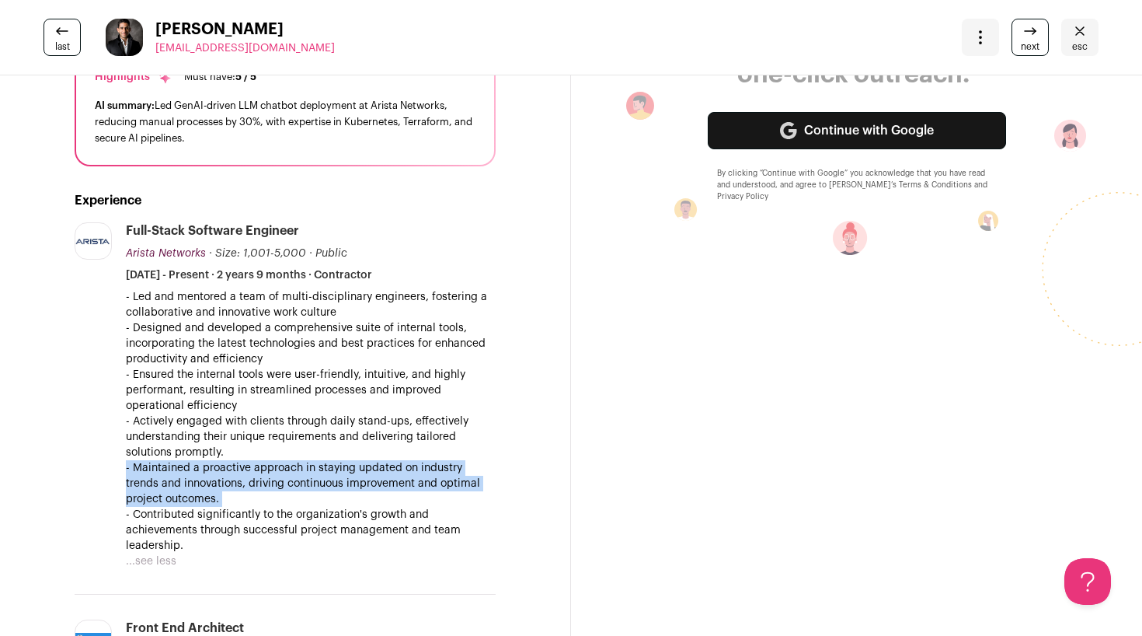
scroll to position [177, 0]
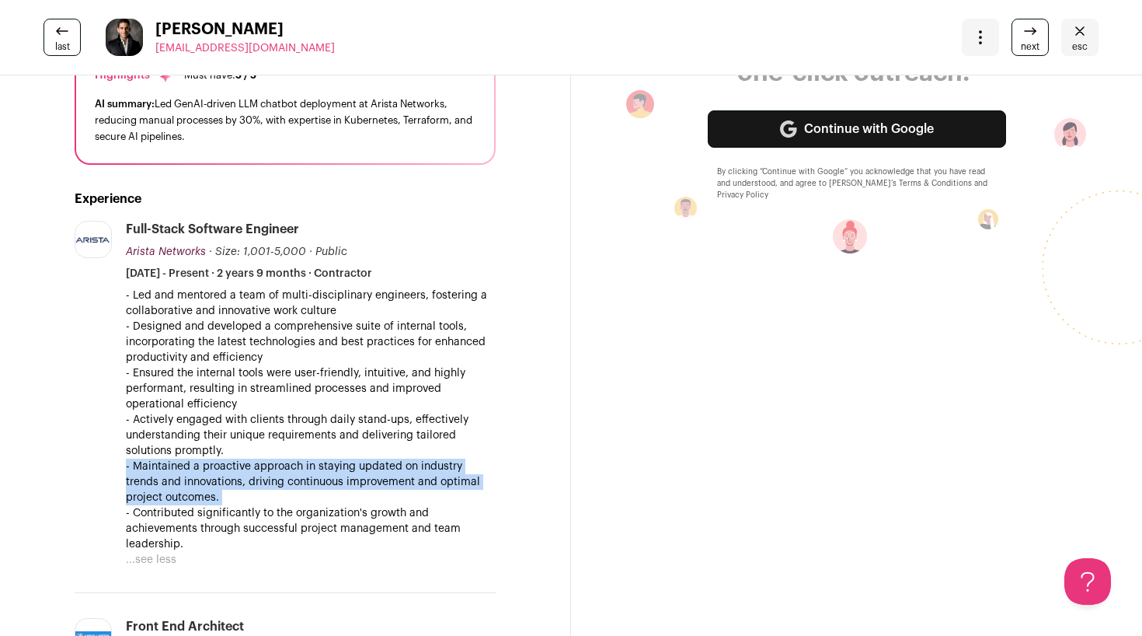
click at [197, 517] on p "- Led and mentored a team of multi-disciplinary engineers, fostering a collabor…" at bounding box center [311, 419] width 370 height 264
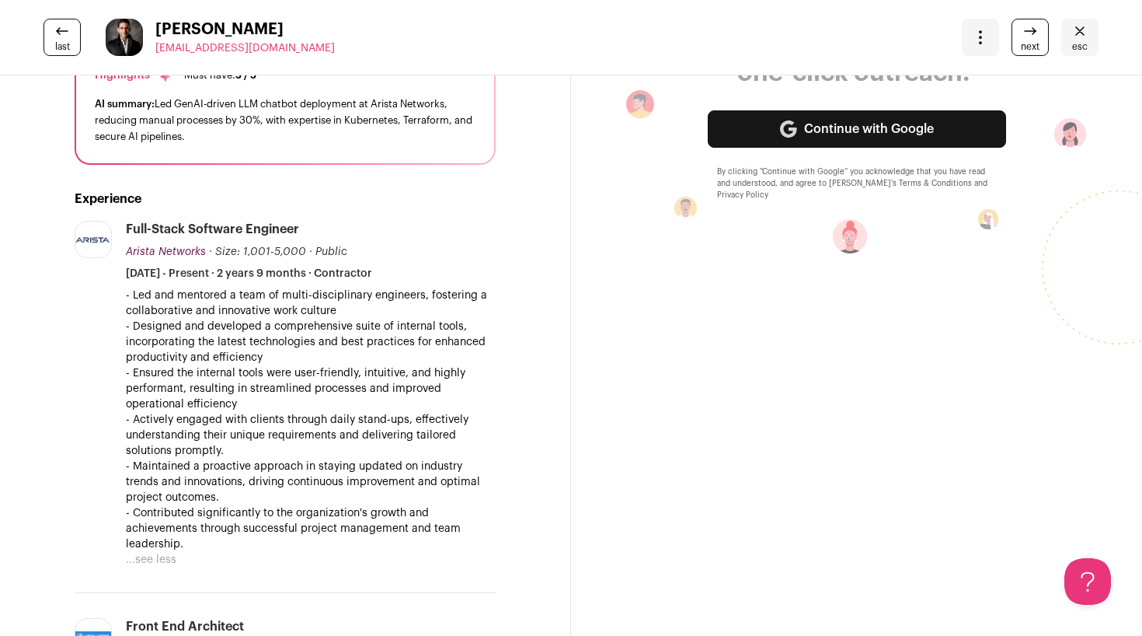
click at [197, 517] on p "- Led and mentored a team of multi-disciplinary engineers, fostering a collabor…" at bounding box center [311, 419] width 370 height 264
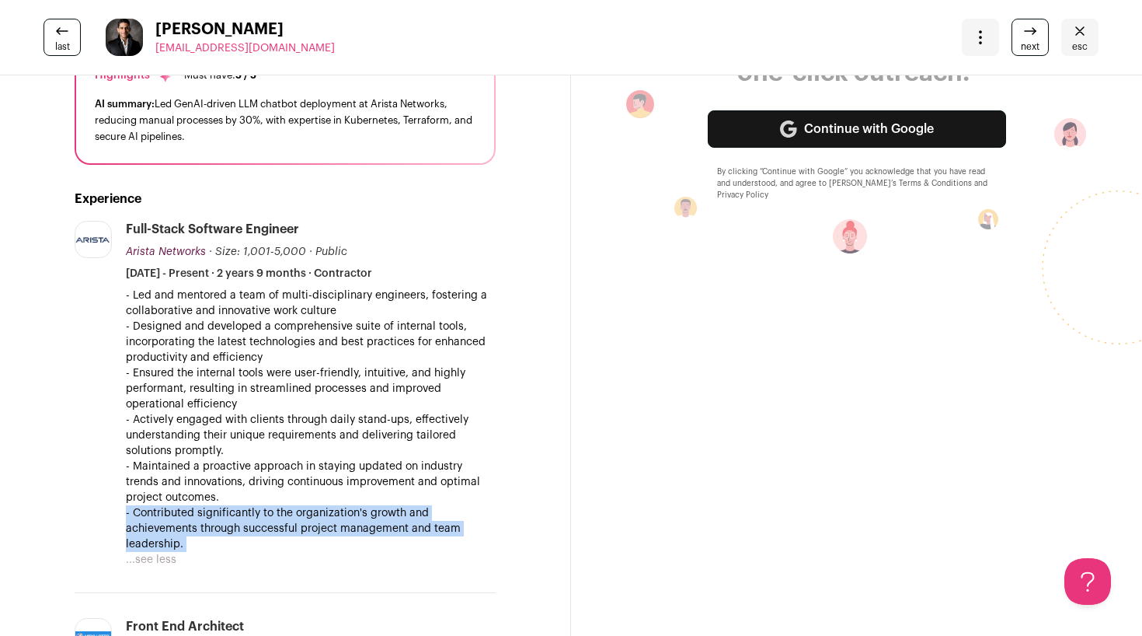
click at [219, 506] on p "- Led and mentored a team of multi-disciplinary engineers, fostering a collabor…" at bounding box center [311, 419] width 370 height 264
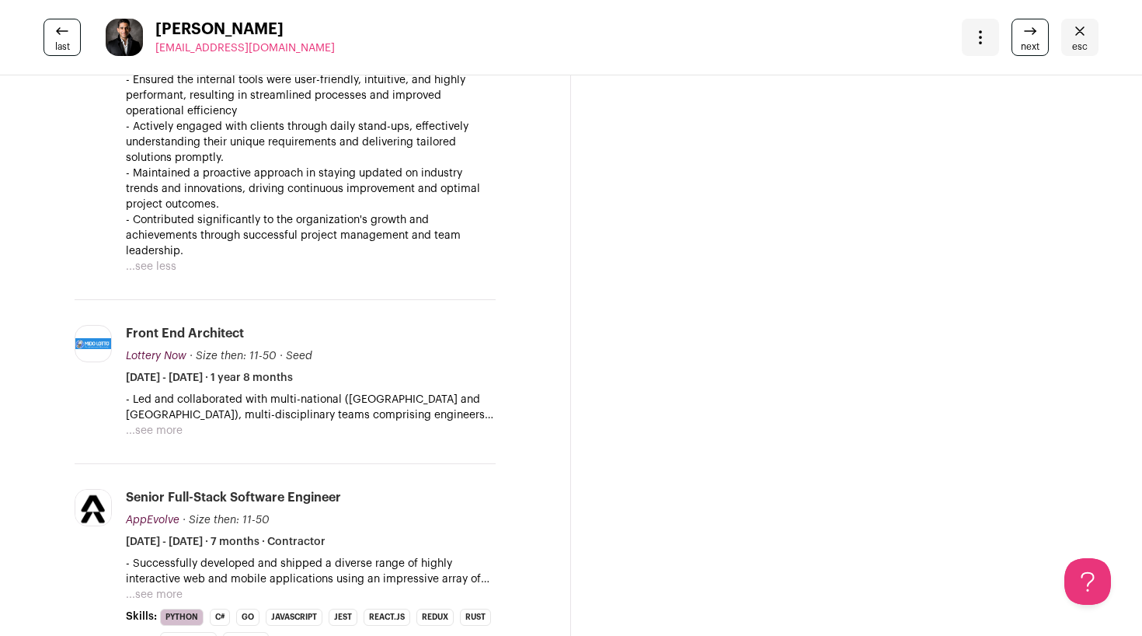
scroll to position [608, 0]
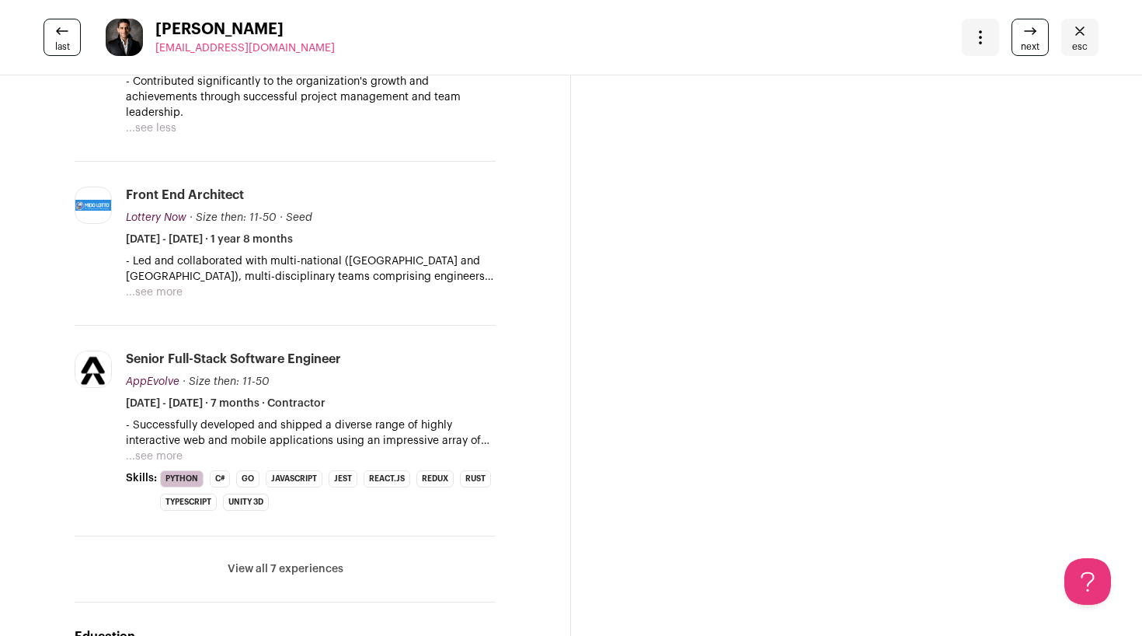
click at [165, 461] on button "...see more" at bounding box center [154, 456] width 57 height 16
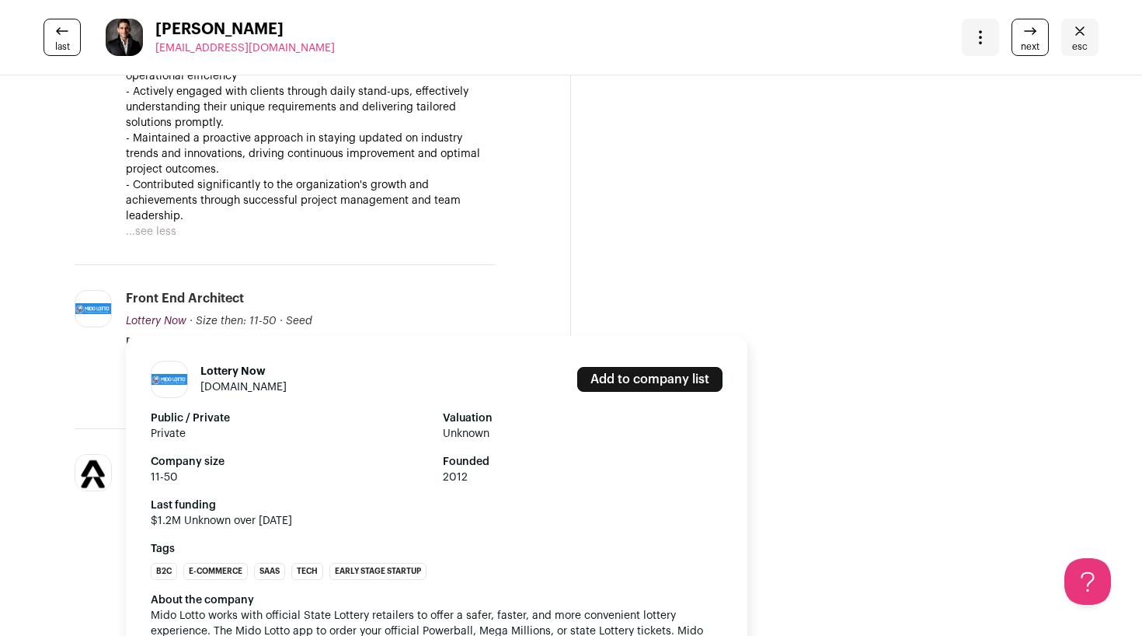
scroll to position [504, 0]
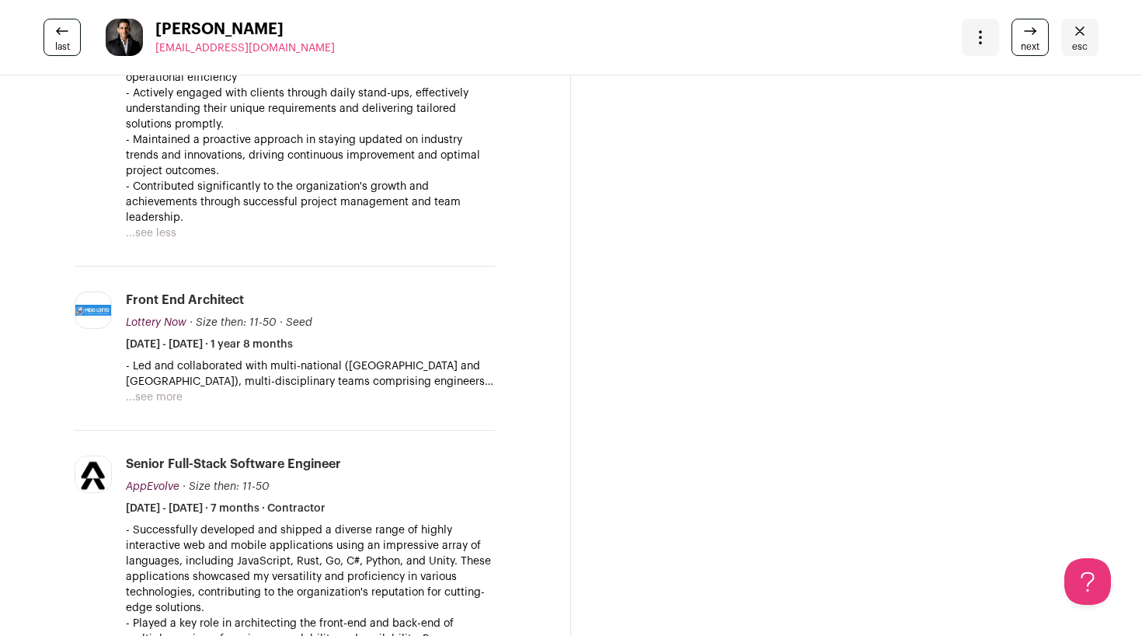
click at [144, 396] on button "...see more" at bounding box center [154, 397] width 57 height 16
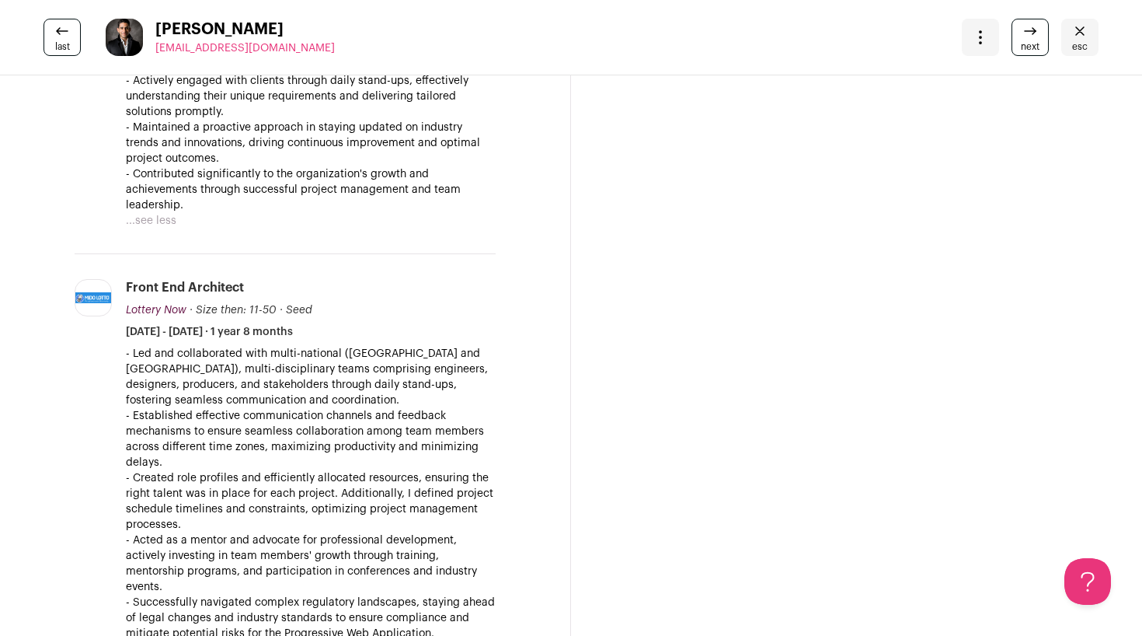
scroll to position [517, 0]
click at [313, 445] on p "- Led and collaborated with multi-national ([GEOGRAPHIC_DATA] and [GEOGRAPHIC_D…" at bounding box center [311, 609] width 370 height 528
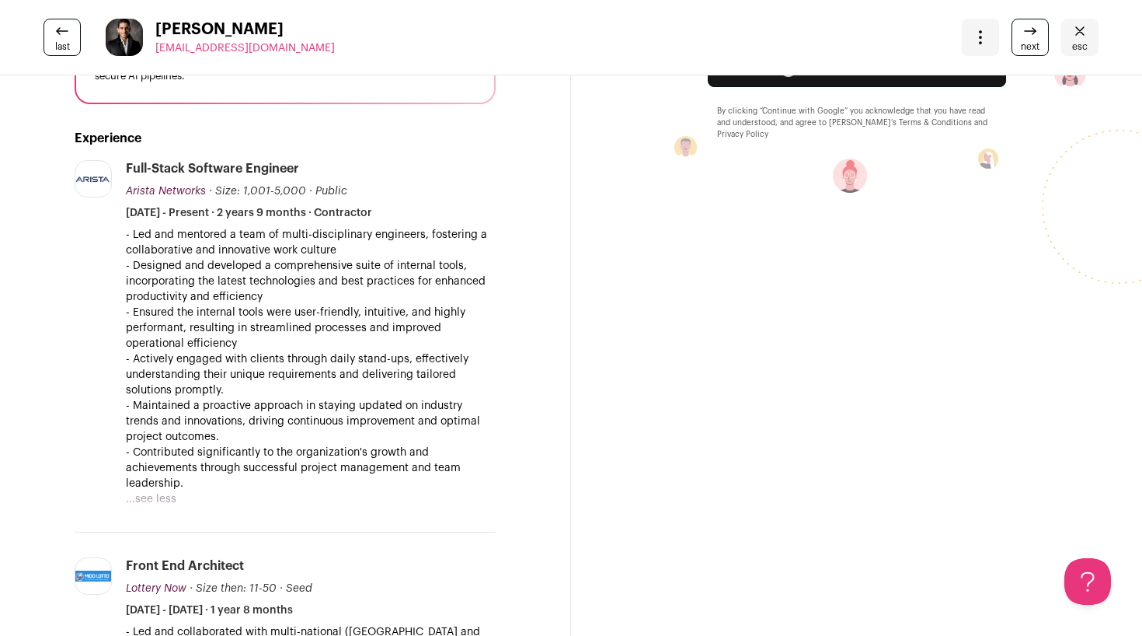
scroll to position [0, 0]
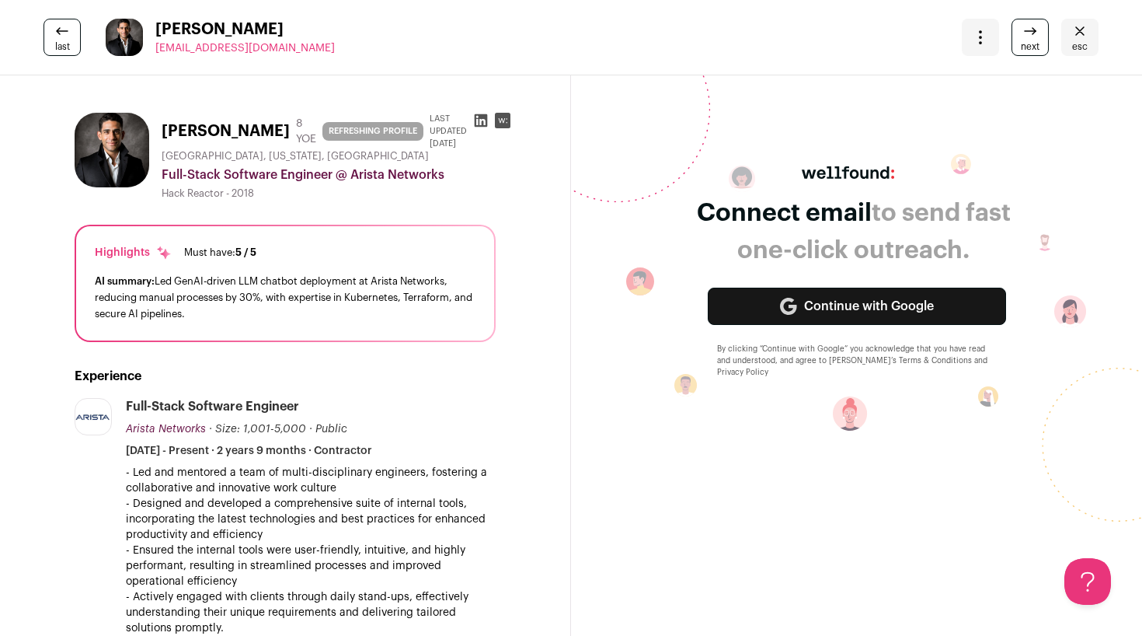
click at [287, 299] on div "AI summary: Led GenAI-driven LLM chatbot deployment at Arista Networks, reducin…" at bounding box center [285, 297] width 381 height 49
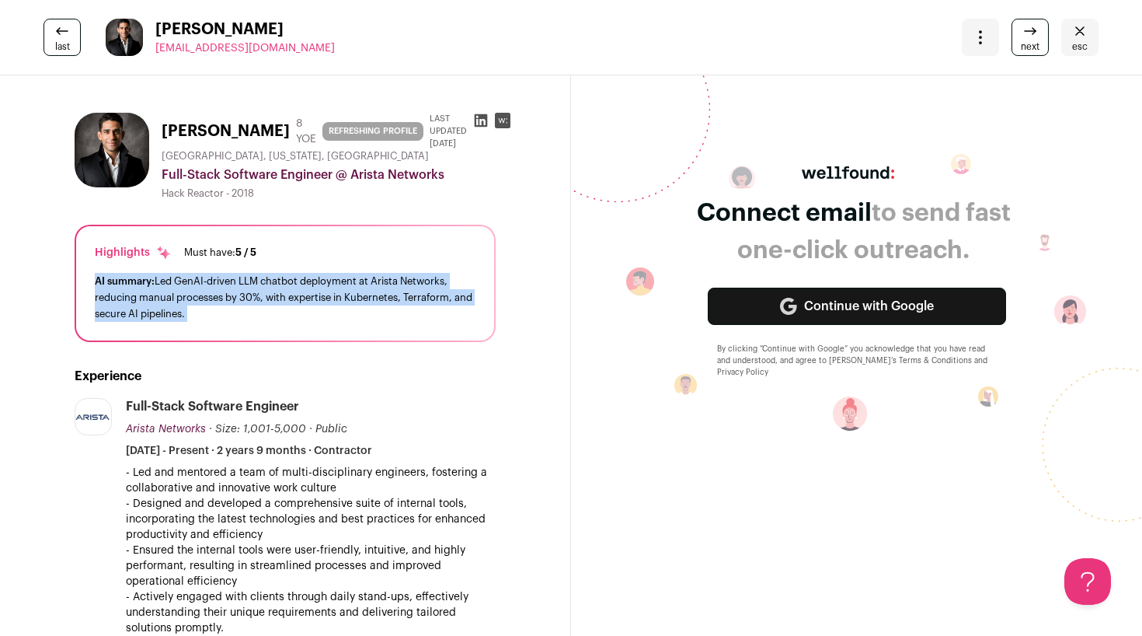
click at [308, 301] on div "AI summary: Led GenAI-driven LLM chatbot deployment at Arista Networks, reducin…" at bounding box center [285, 297] width 381 height 49
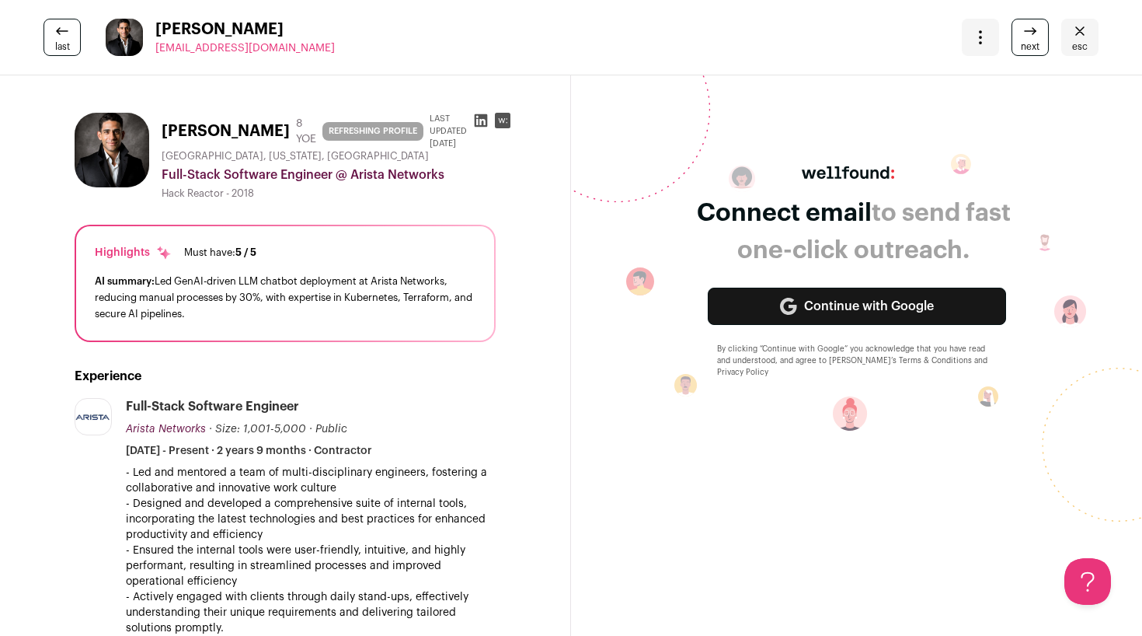
copy h1 "[PERSON_NAME]"
drag, startPoint x: 216, startPoint y: 150, endPoint x: 157, endPoint y: 113, distance: 69.4
click at [157, 113] on div "[PERSON_NAME] 8 YOE REFRESHING PROFILE Last updated [DATE] [GEOGRAPHIC_DATA], […" at bounding box center [285, 156] width 421 height 87
click at [64, 57] on div "last [PERSON_NAME] [EMAIL_ADDRESS][DOMAIN_NAME] More actions Change project Mov…" at bounding box center [571, 37] width 1142 height 75
click at [62, 47] on span "last" at bounding box center [62, 46] width 15 height 12
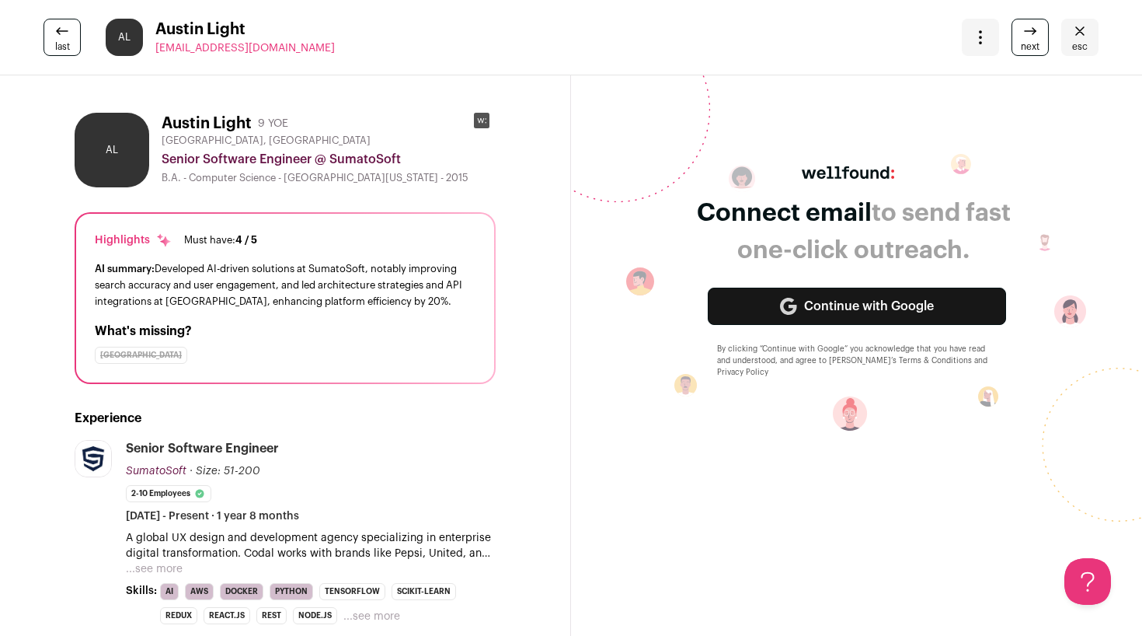
click at [65, 46] on span "last" at bounding box center [62, 46] width 15 height 12
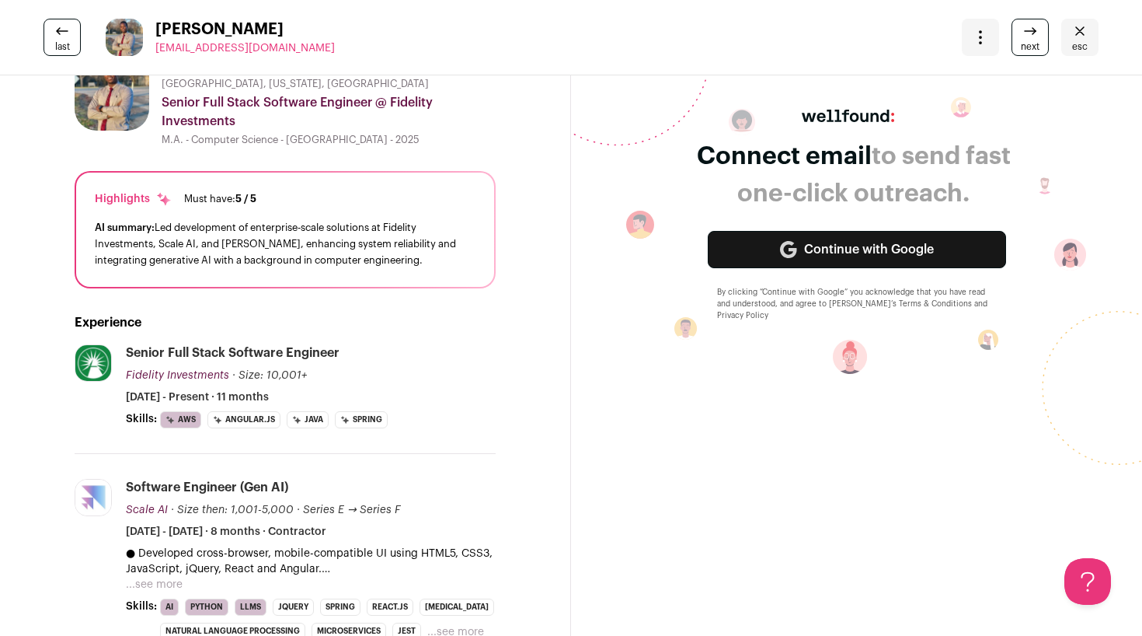
scroll to position [61, 0]
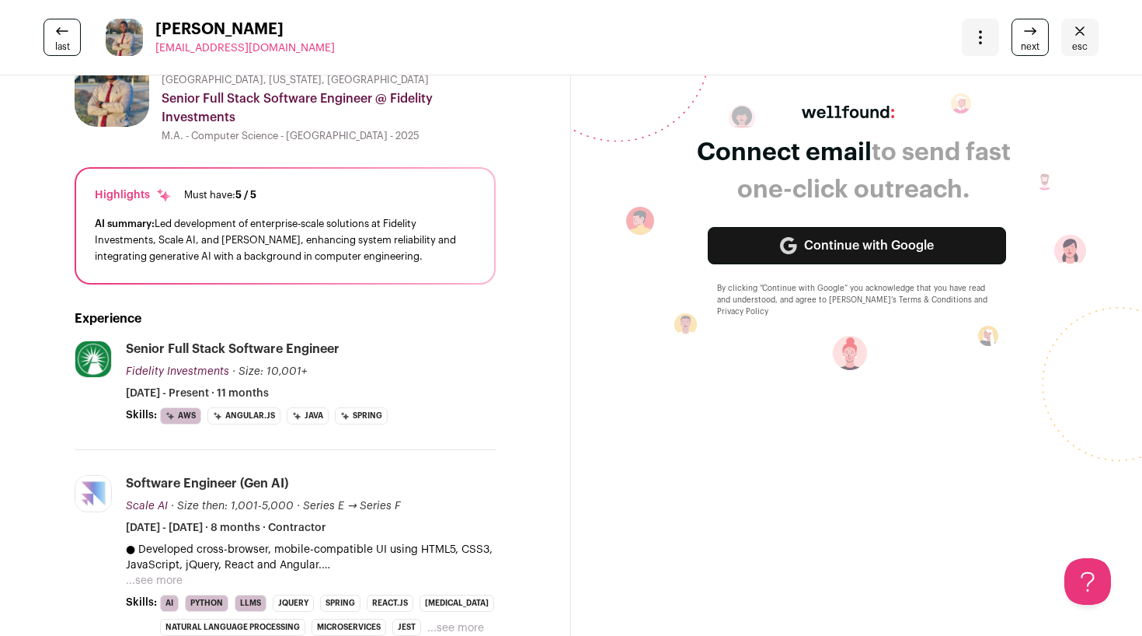
click at [144, 582] on button "...see more" at bounding box center [154, 581] width 57 height 16
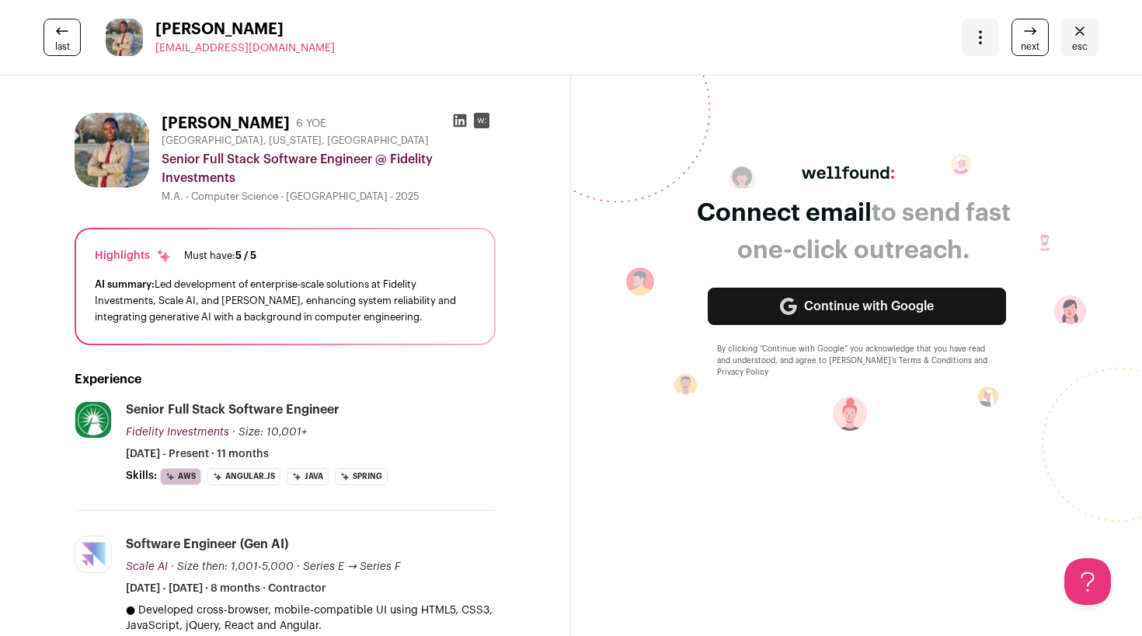
scroll to position [0, 0]
click at [1021, 46] on span "next" at bounding box center [1030, 46] width 19 height 12
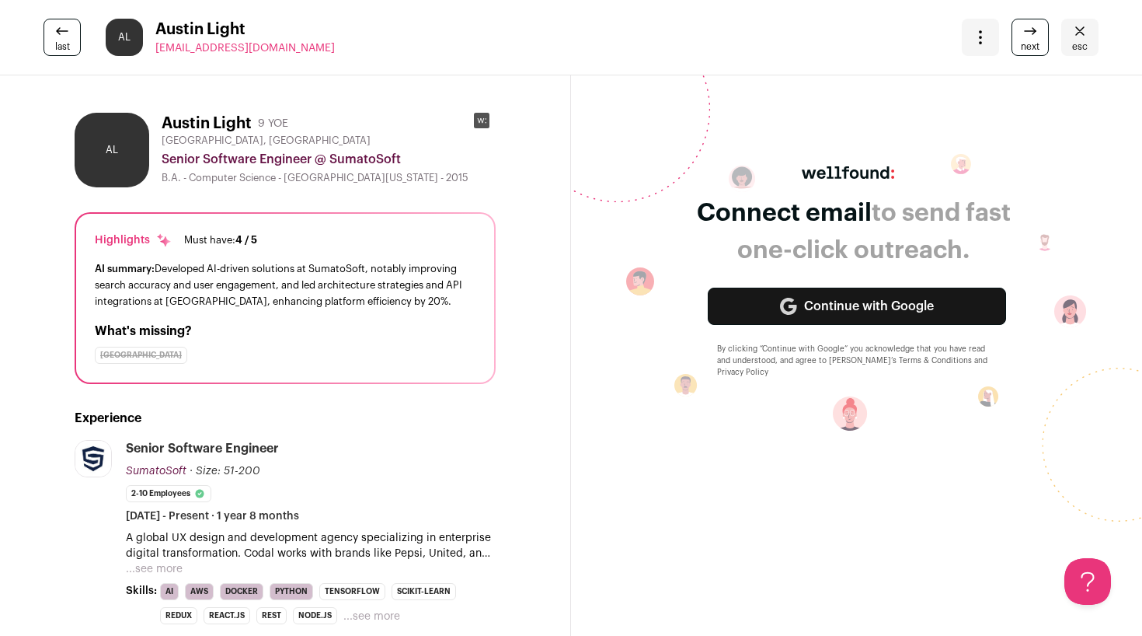
click at [60, 50] on span "last" at bounding box center [62, 46] width 15 height 12
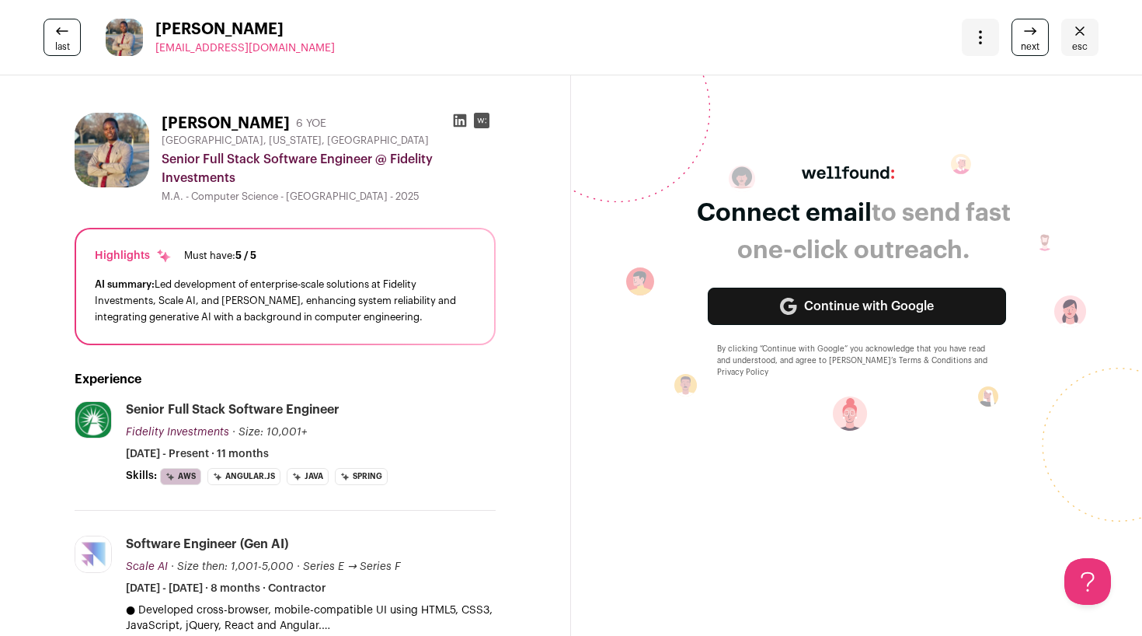
click at [60, 50] on span "last" at bounding box center [62, 46] width 15 height 12
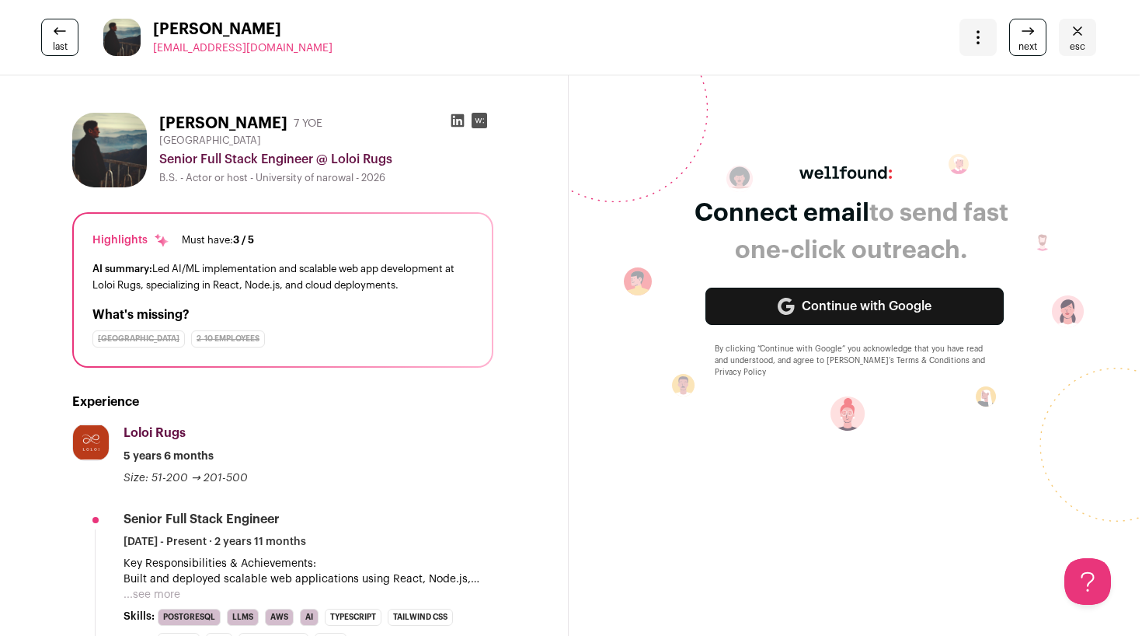
scroll to position [0, 2]
click at [66, 54] on link "last" at bounding box center [59, 37] width 37 height 37
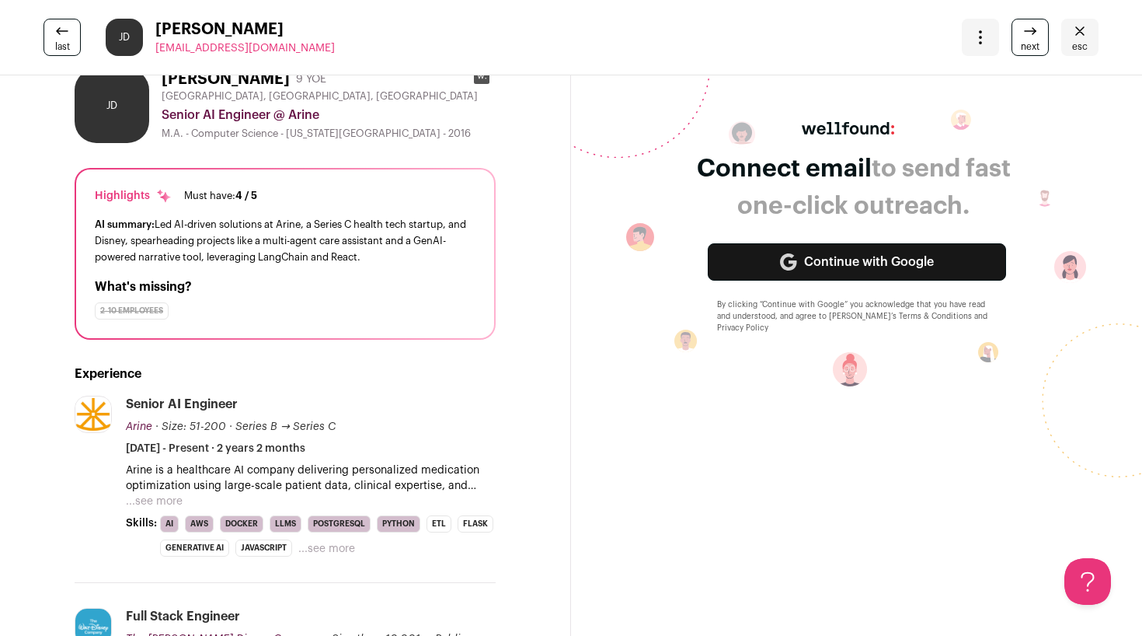
scroll to position [44, 1]
click at [141, 507] on button "...see more" at bounding box center [153, 501] width 57 height 16
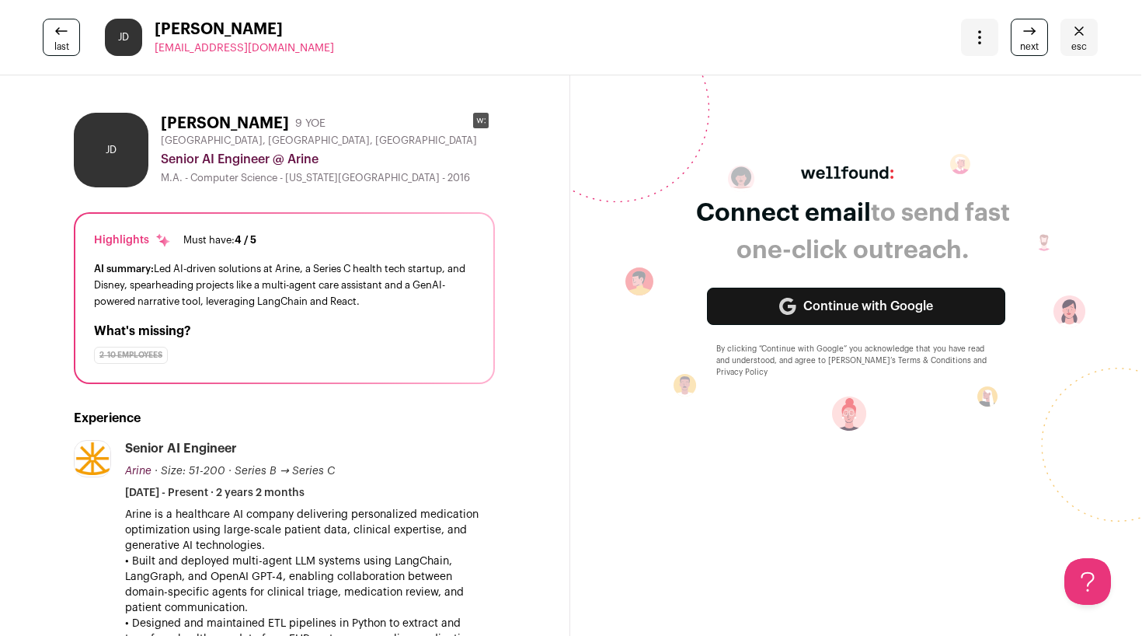
scroll to position [0, 1]
click at [65, 47] on span "last" at bounding box center [61, 46] width 15 height 12
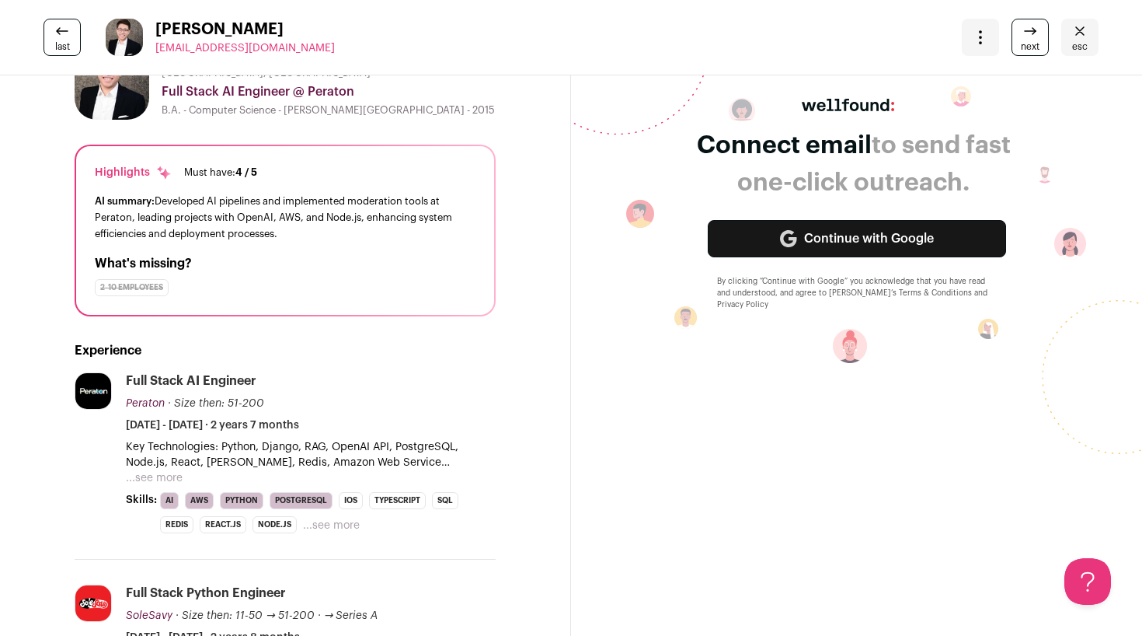
scroll to position [80, 1]
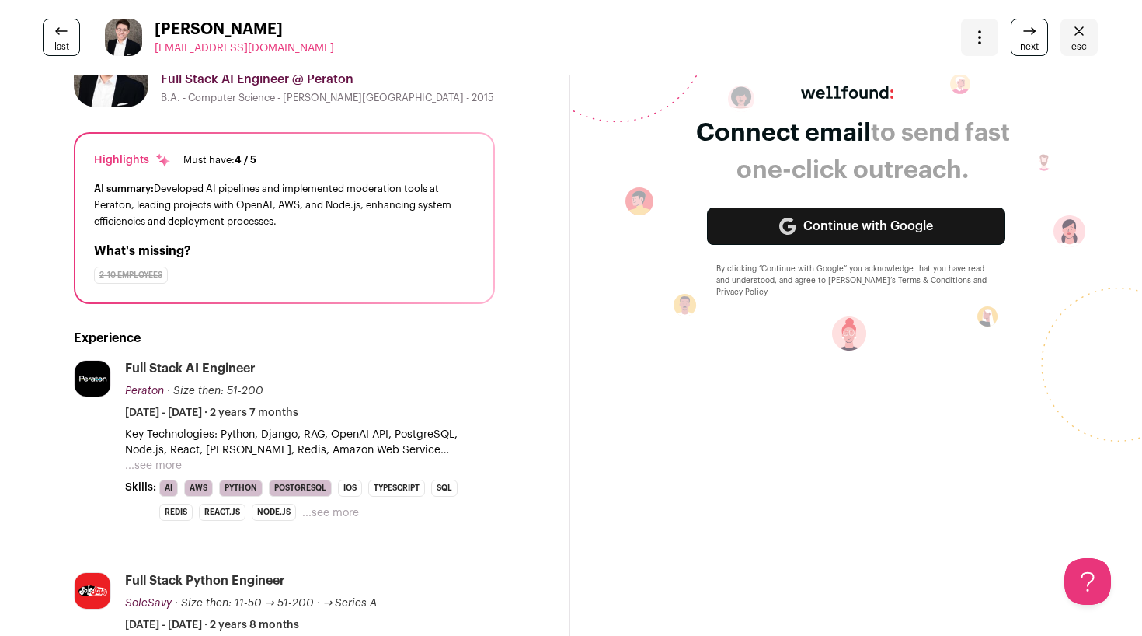
click at [152, 472] on button "...see more" at bounding box center [153, 466] width 57 height 16
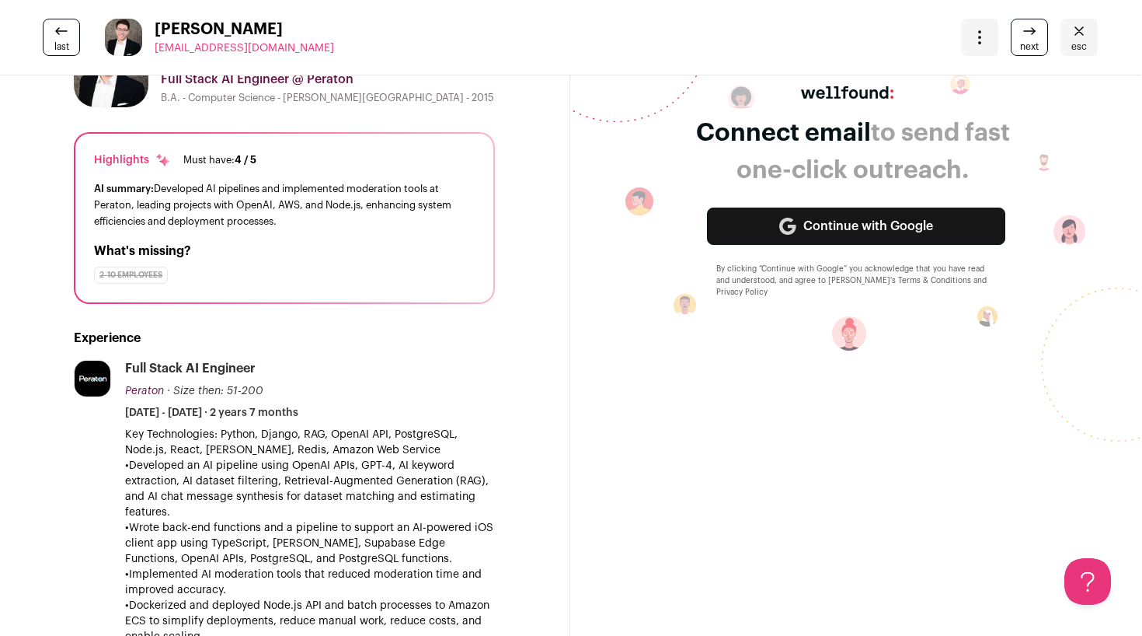
click at [174, 469] on p "•Developed an AI pipeline using OpenAI APIs, GPT-4, AI keyword extraction, AI d…" at bounding box center [310, 489] width 370 height 62
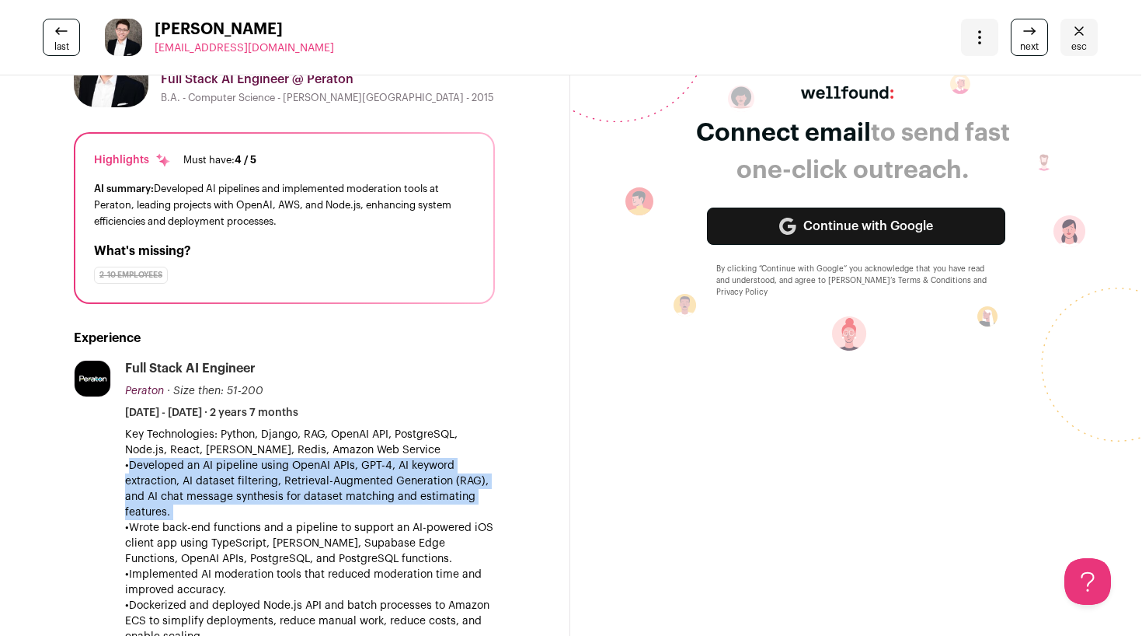
click at [291, 535] on p "•Wrote back-end functions and a pipeline to support an AI-powered iOS client ap…" at bounding box center [310, 543] width 370 height 47
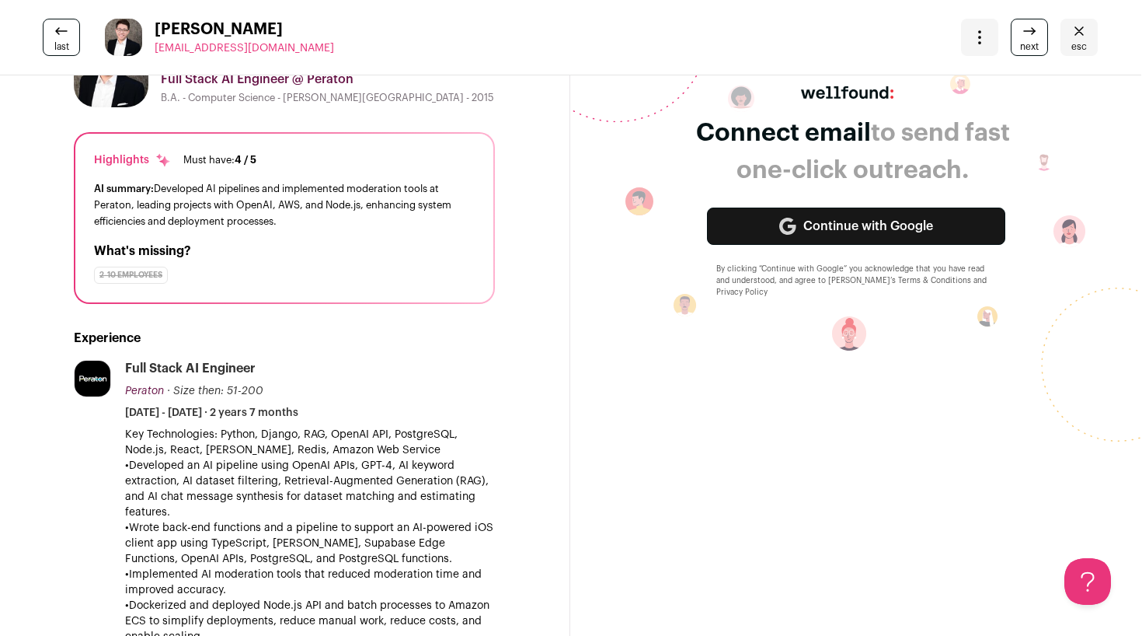
click at [291, 535] on p "•Wrote back-end functions and a pipeline to support an AI-powered iOS client ap…" at bounding box center [310, 543] width 370 height 47
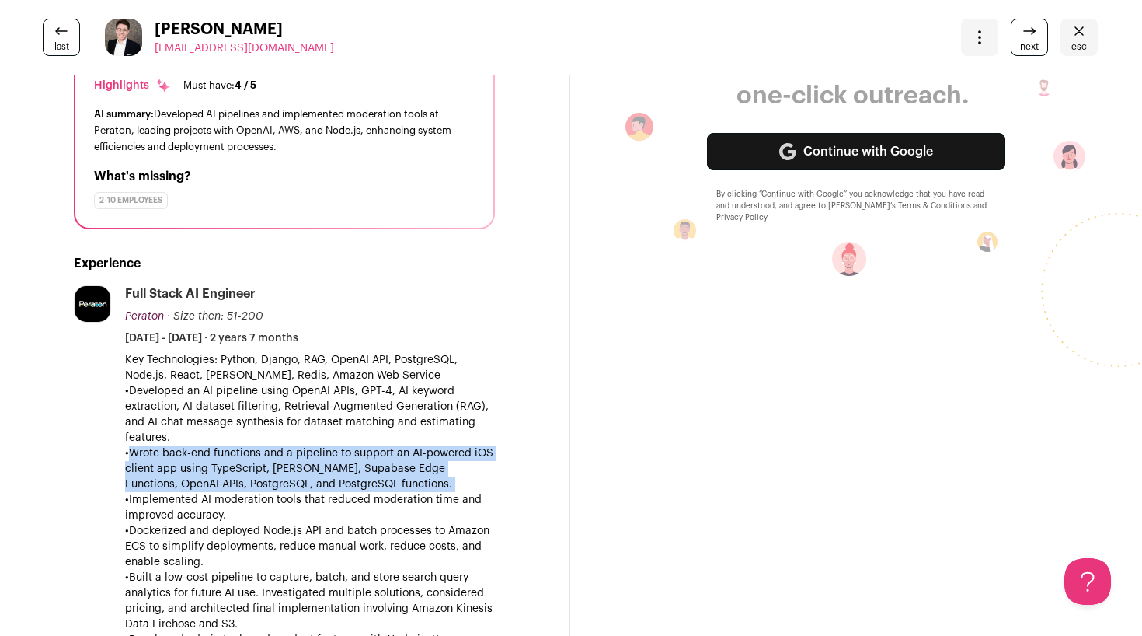
scroll to position [180, 1]
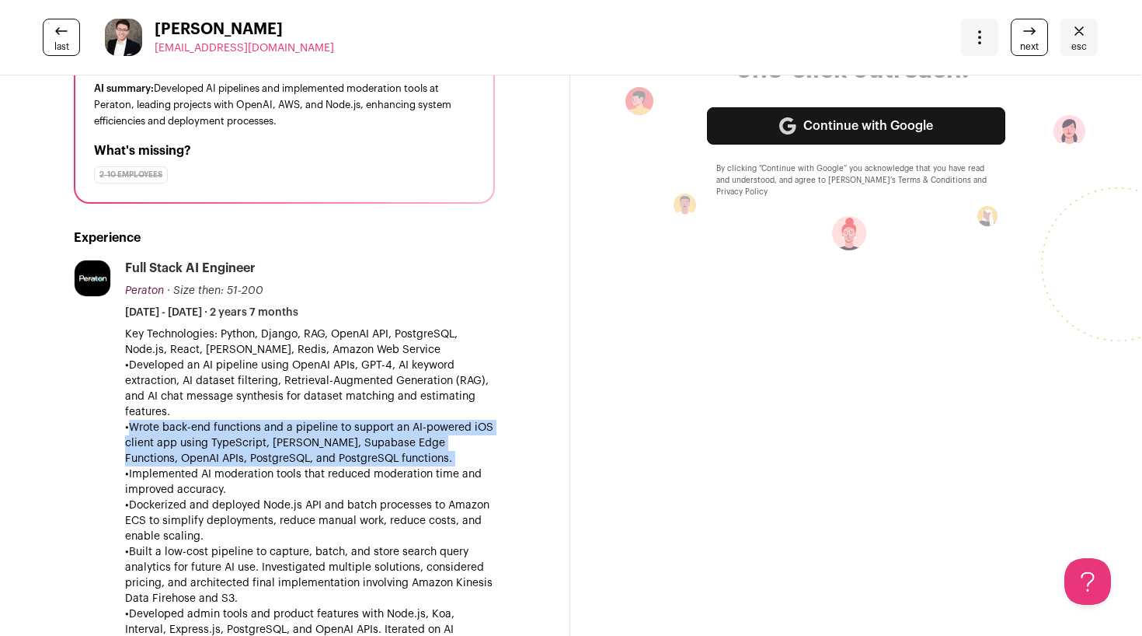
click at [312, 511] on p "•Dockerized and deployed Node.js API and batch processes to Amazon ECS to simpl…" at bounding box center [310, 520] width 370 height 47
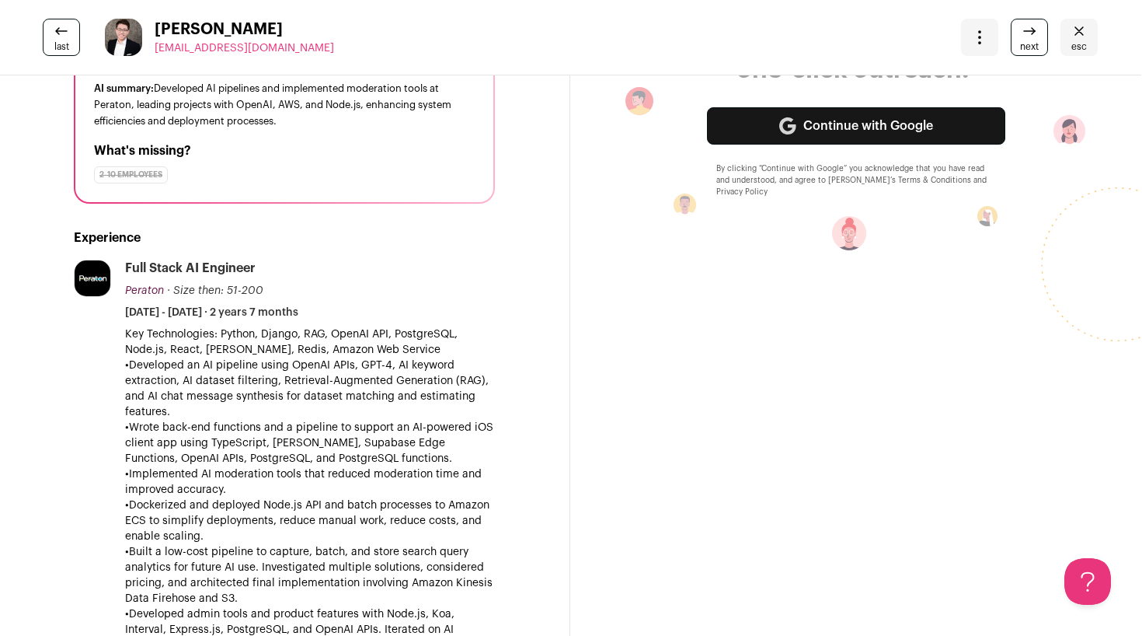
click at [312, 511] on p "•Dockerized and deployed Node.js API and batch processes to Amazon ECS to simpl…" at bounding box center [310, 520] width 370 height 47
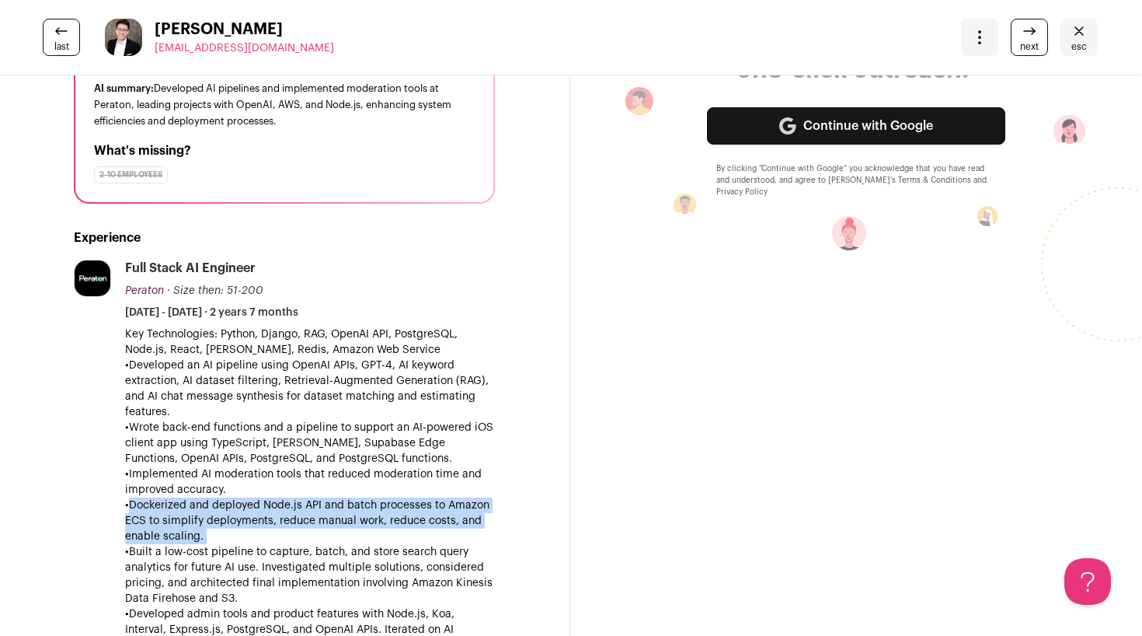
scroll to position [205, 1]
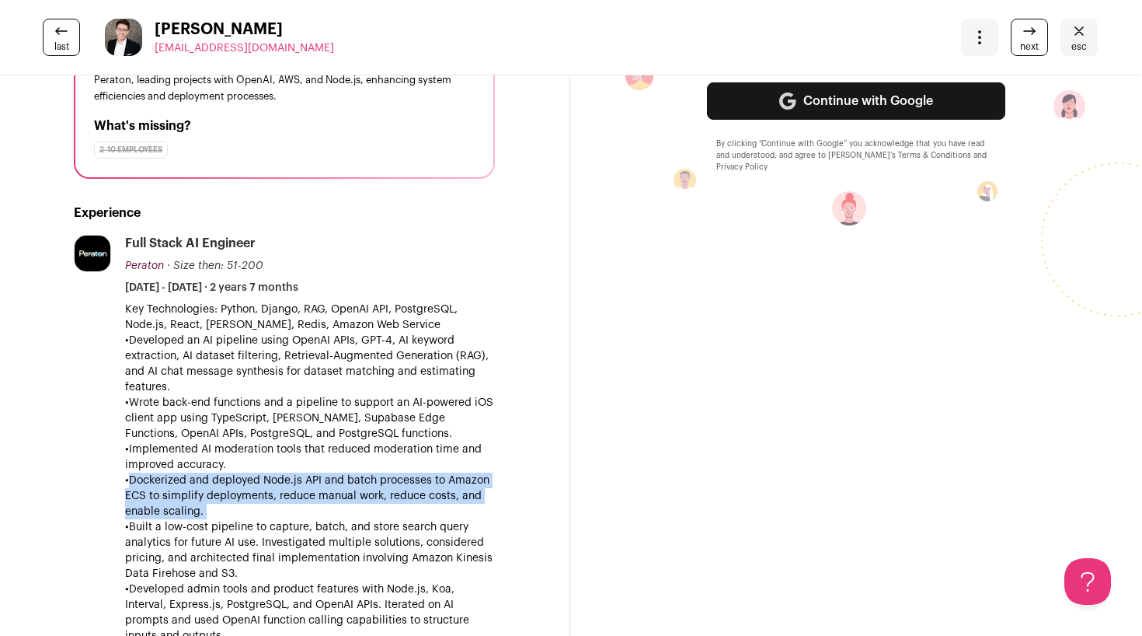
click at [308, 530] on p "•Built a low-cost pipeline to capture, batch, and store search query analytics …" at bounding box center [310, 550] width 370 height 62
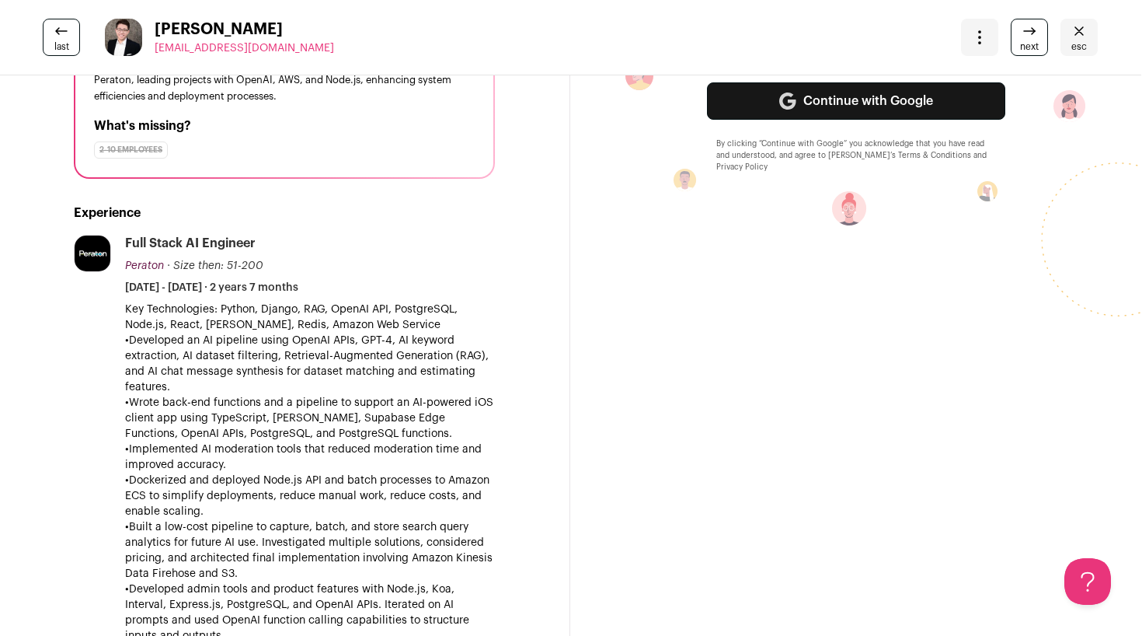
click at [308, 530] on p "•Built a low-cost pipeline to capture, batch, and store search query analytics …" at bounding box center [310, 550] width 370 height 62
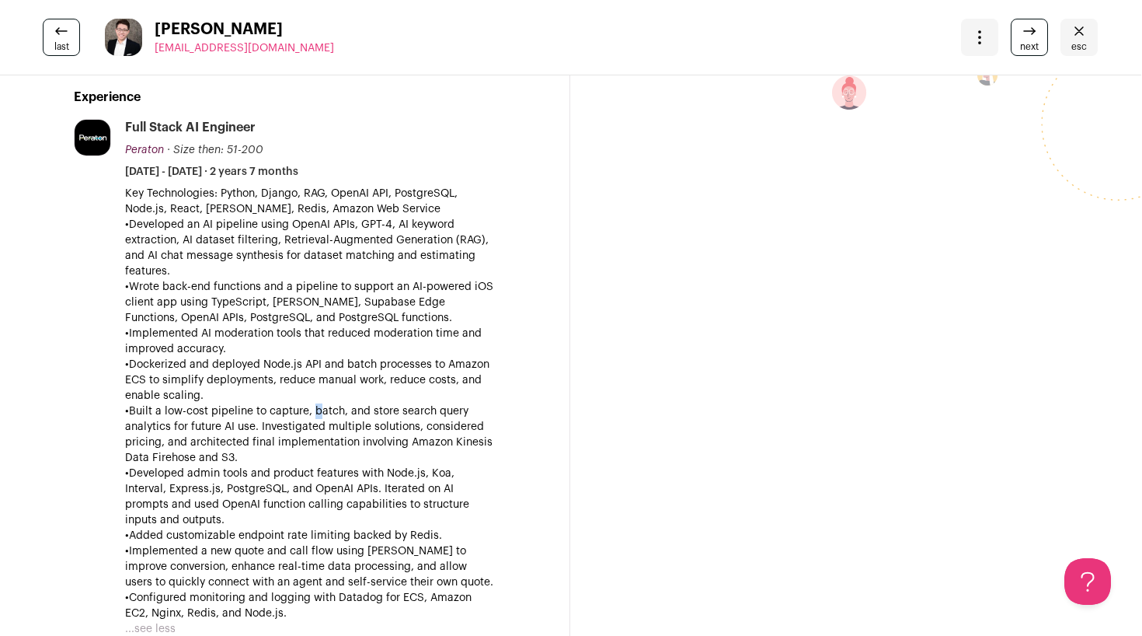
scroll to position [368, 1]
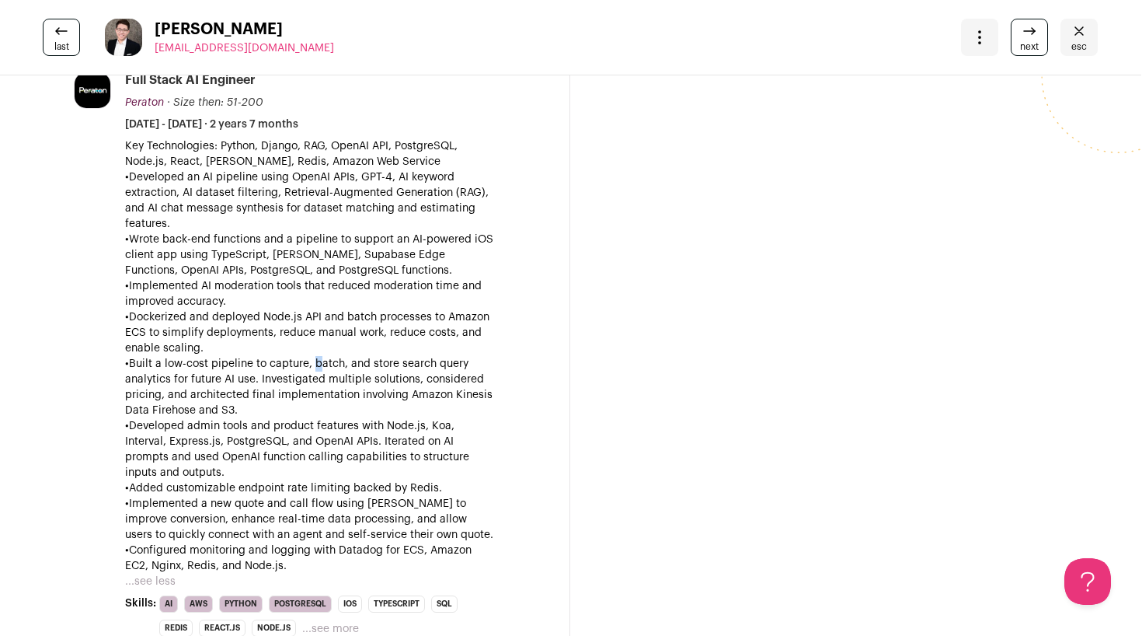
click at [284, 508] on p "•Implemented a new quote and call flow using [PERSON_NAME] to improve conversio…" at bounding box center [310, 519] width 370 height 47
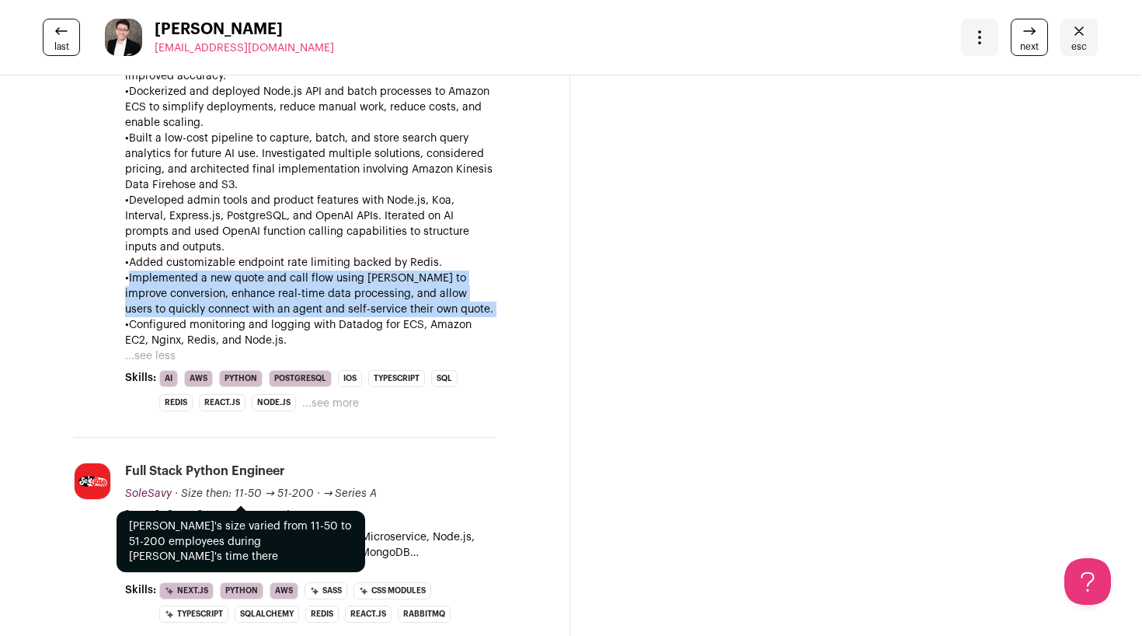
scroll to position [599, 1]
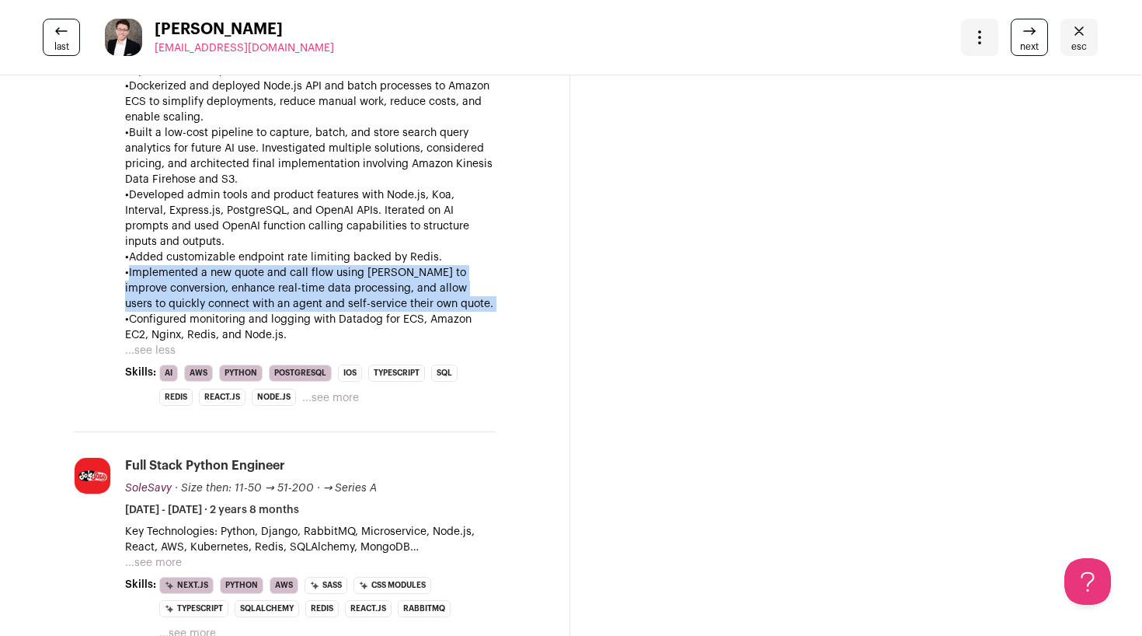
click at [155, 563] on button "...see more" at bounding box center [153, 563] width 57 height 16
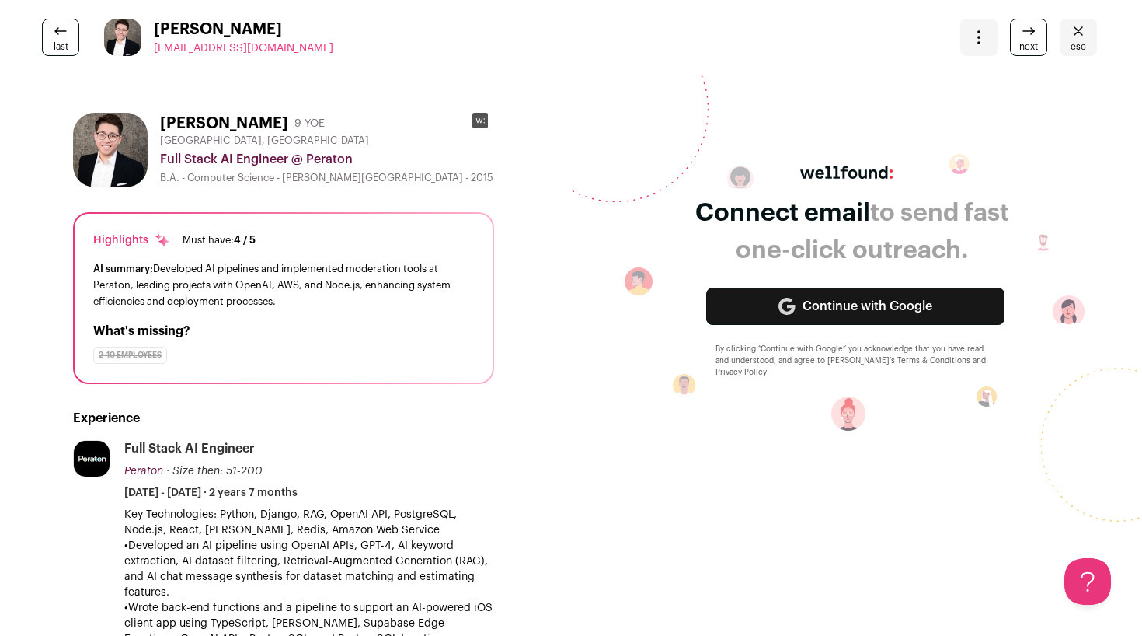
scroll to position [0, 2]
